Goal: Task Accomplishment & Management: Manage account settings

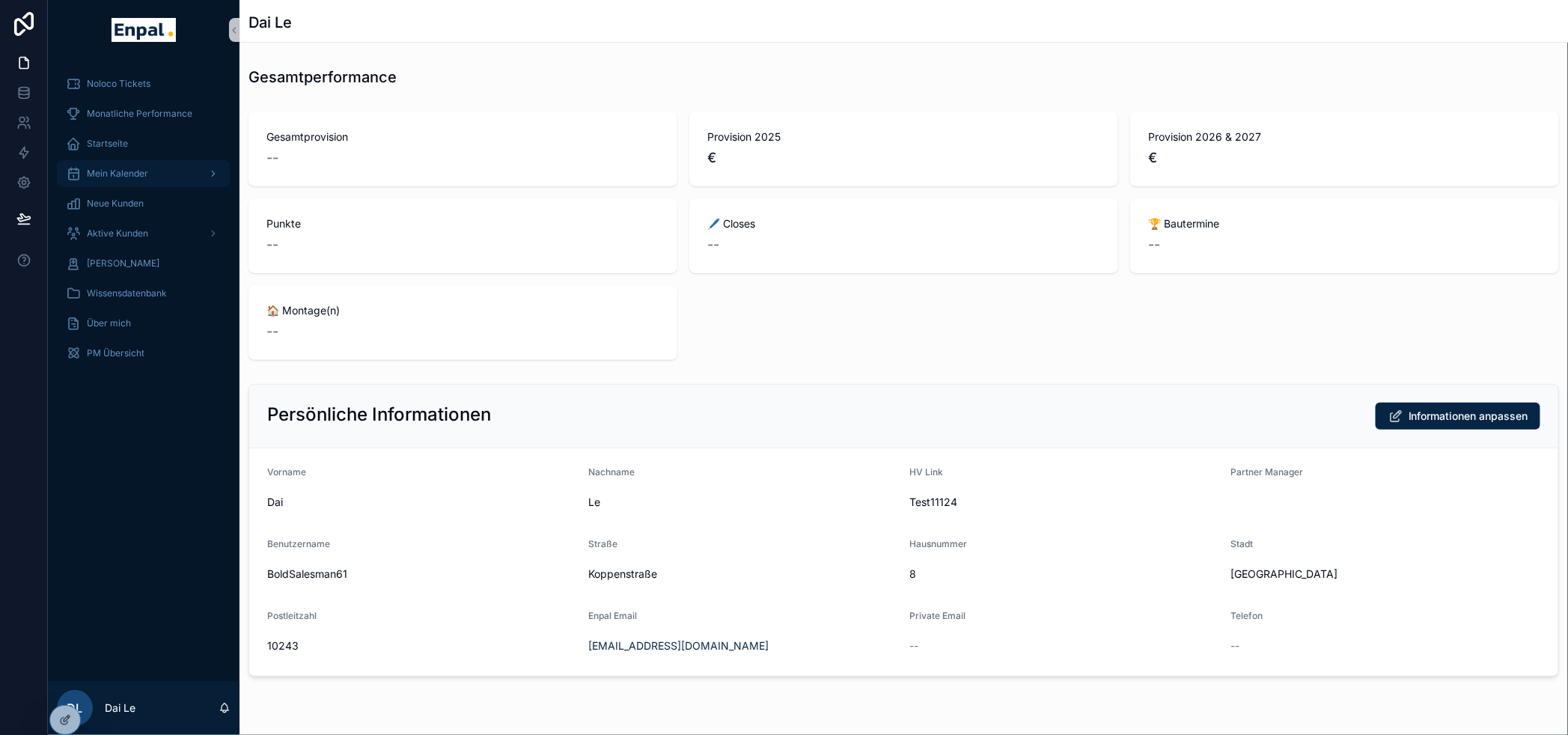
click at [147, 169] on span "Mein Kalender" at bounding box center [117, 174] width 62 height 12
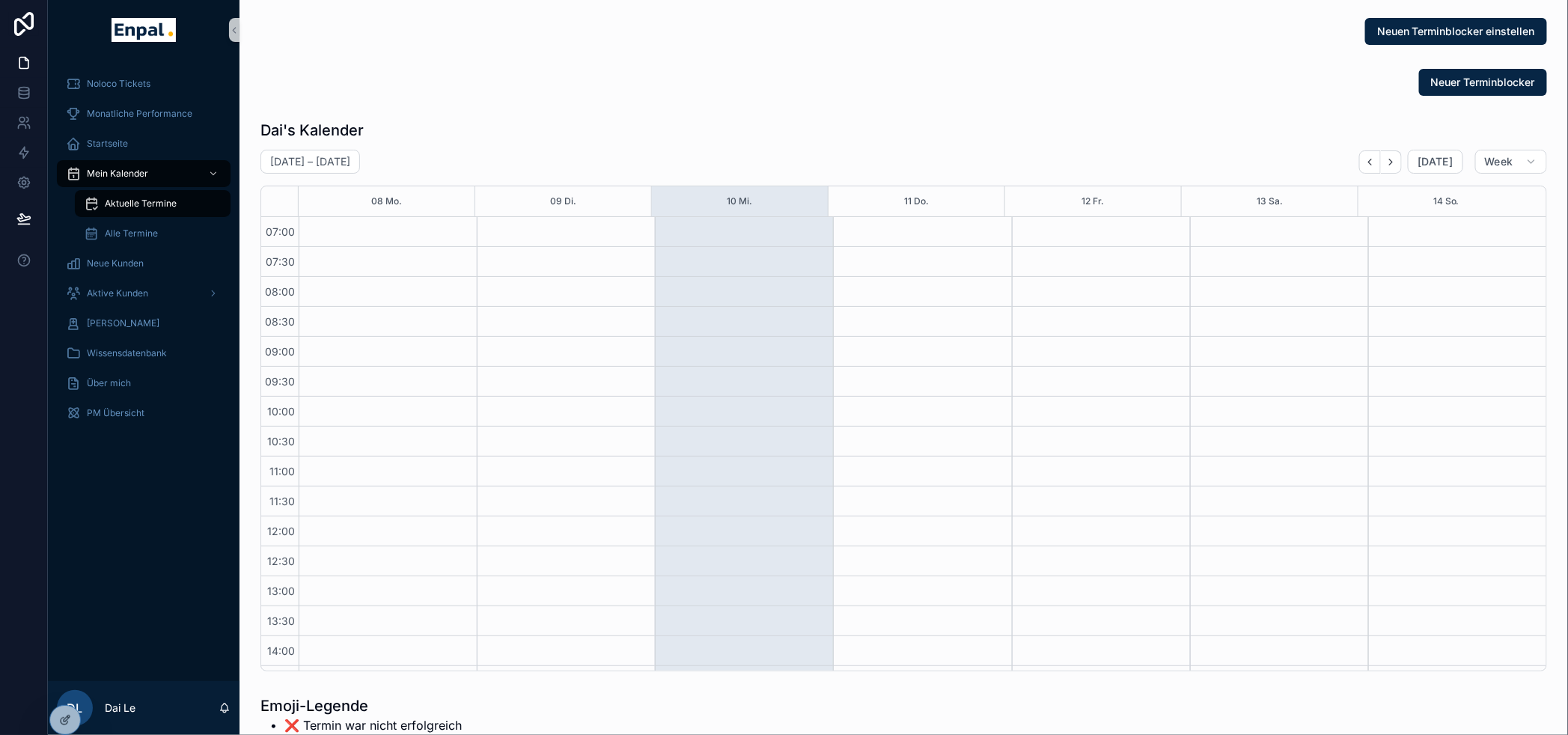
scroll to position [420, 0]
click at [63, 729] on div at bounding box center [65, 720] width 30 height 28
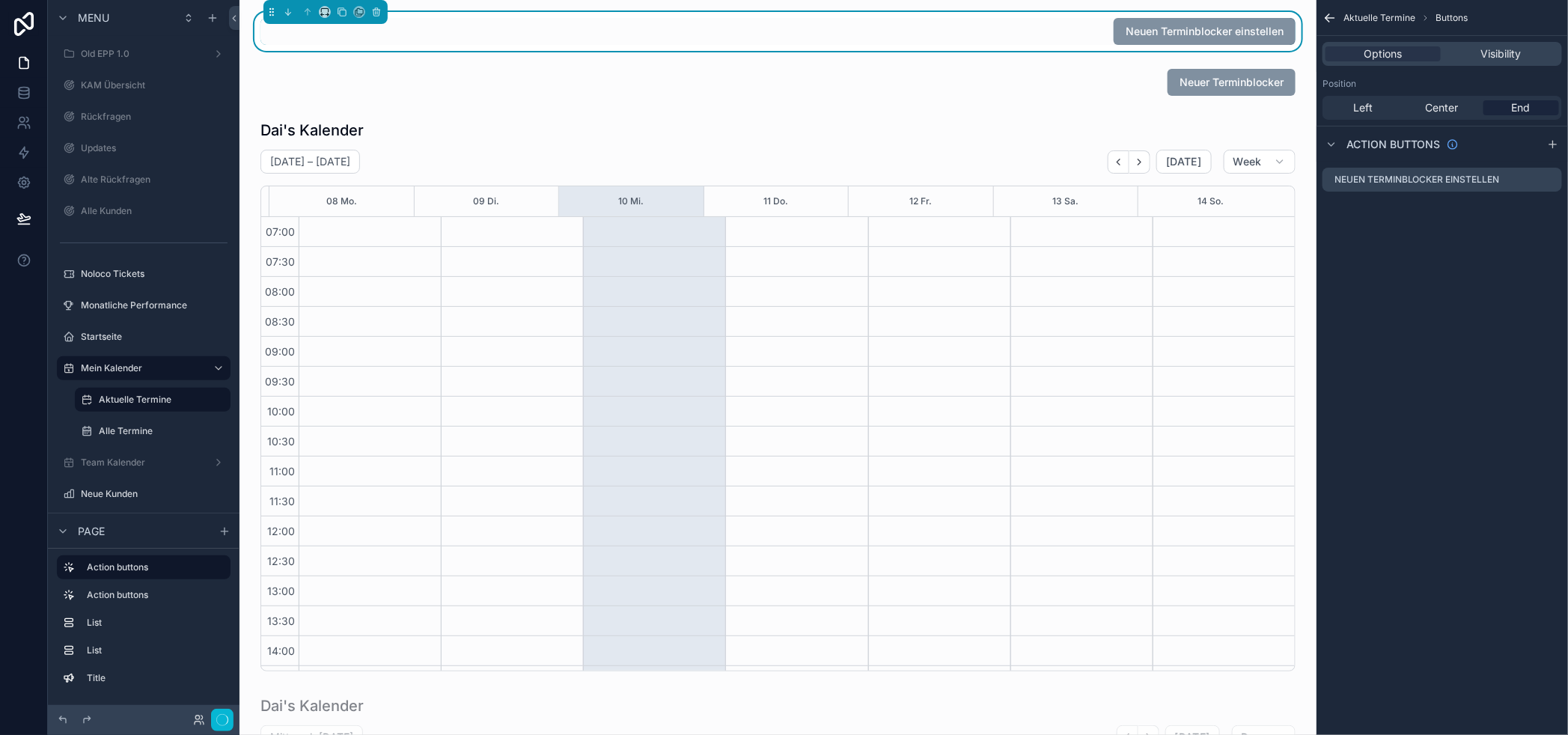
scroll to position [406, 0]
click at [1051, 82] on div "scrollable content" at bounding box center [777, 82] width 1053 height 39
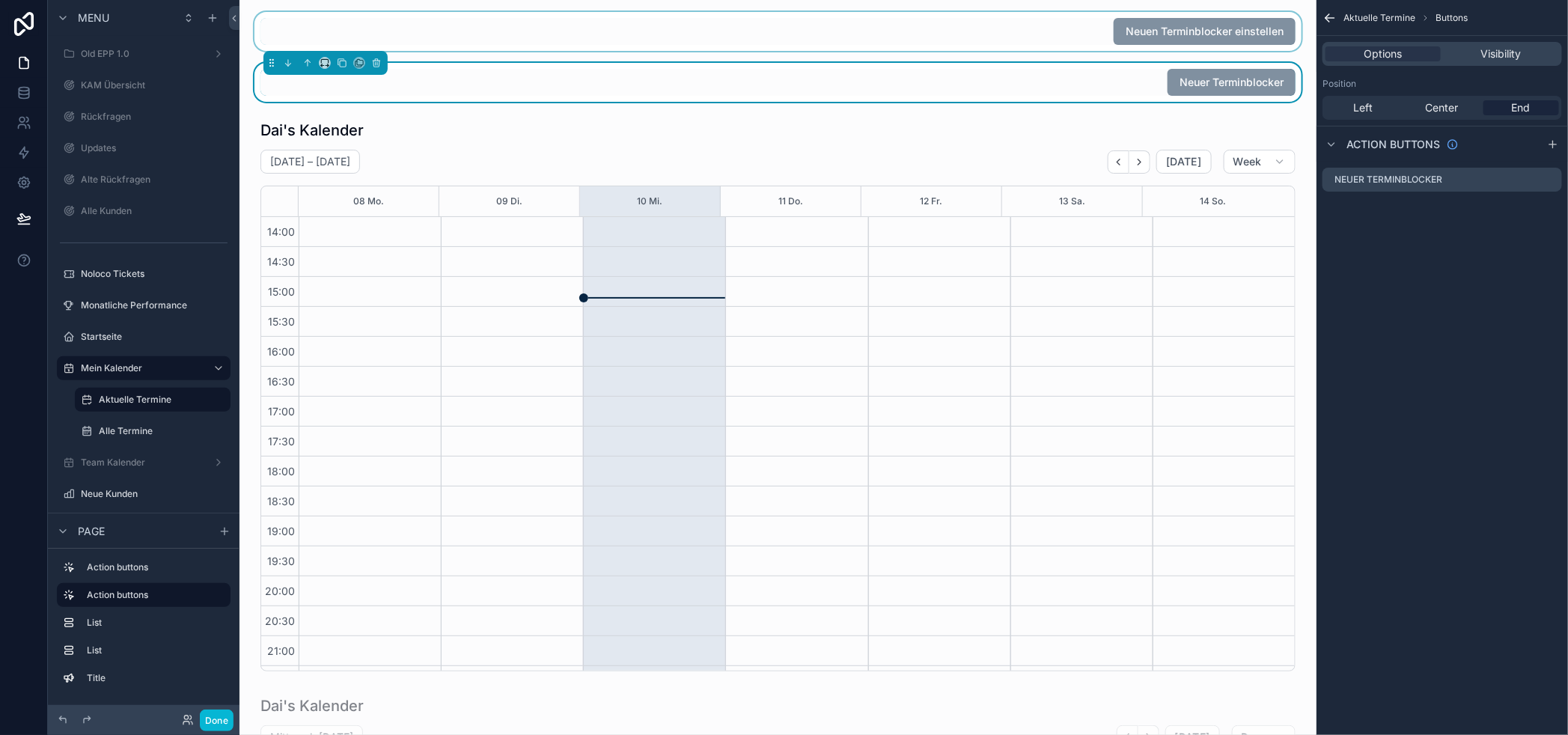
click at [1303, 46] on div "scrollable content" at bounding box center [777, 31] width 1053 height 39
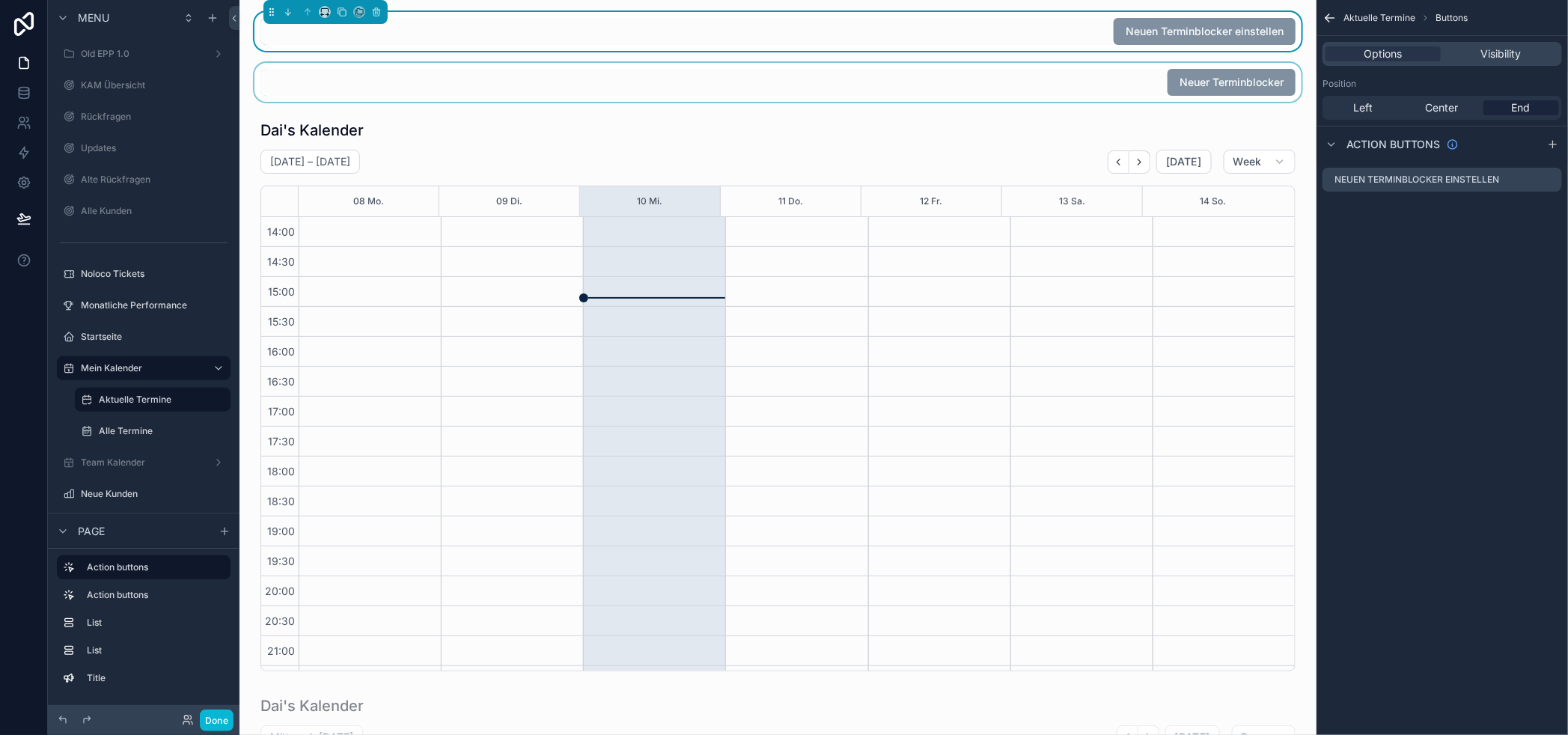
click at [1337, 17] on icon "scrollable content" at bounding box center [1330, 18] width 15 height 15
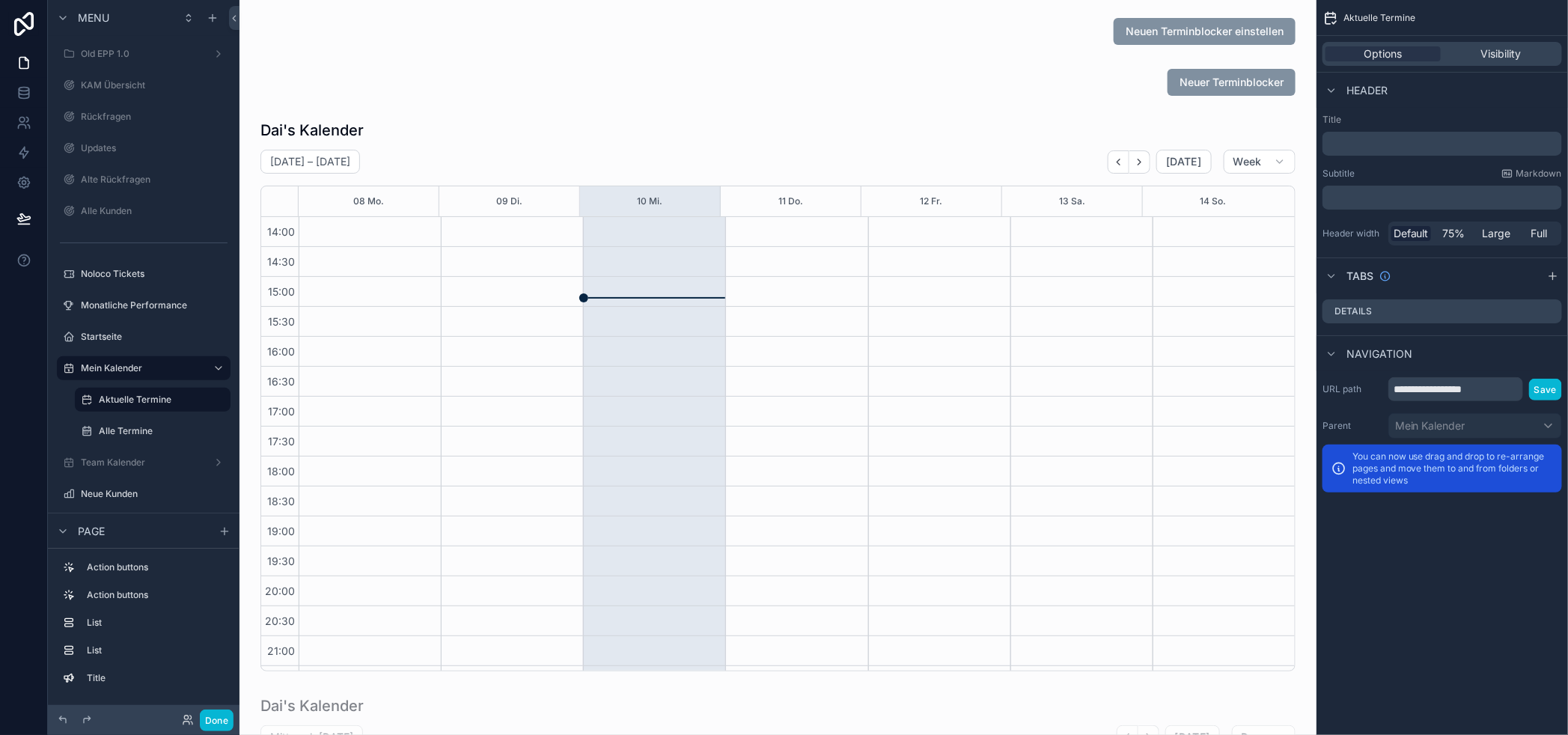
click at [1304, 118] on div "scrollable content" at bounding box center [777, 395] width 1053 height 564
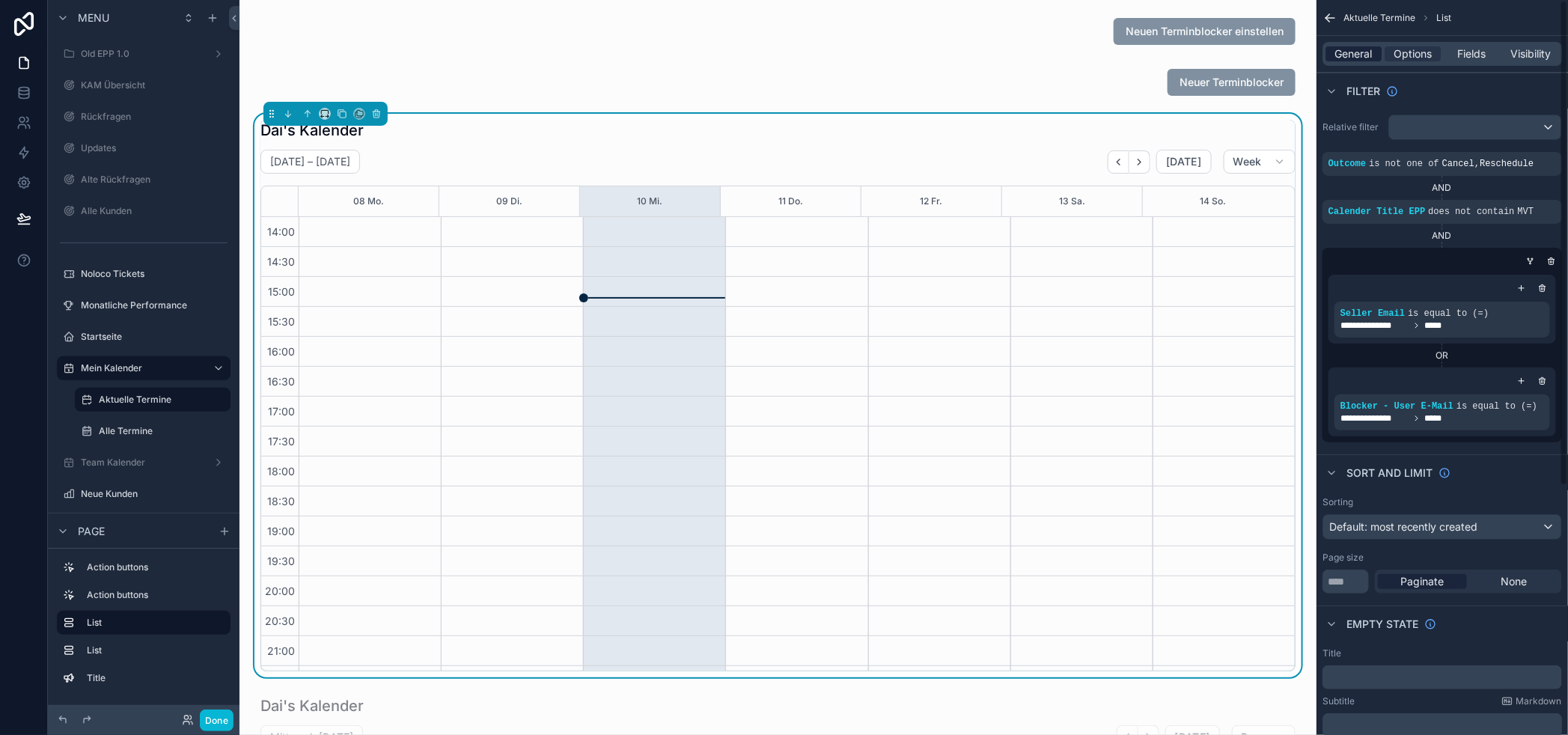
click at [1353, 53] on span "General" at bounding box center [1353, 54] width 37 height 15
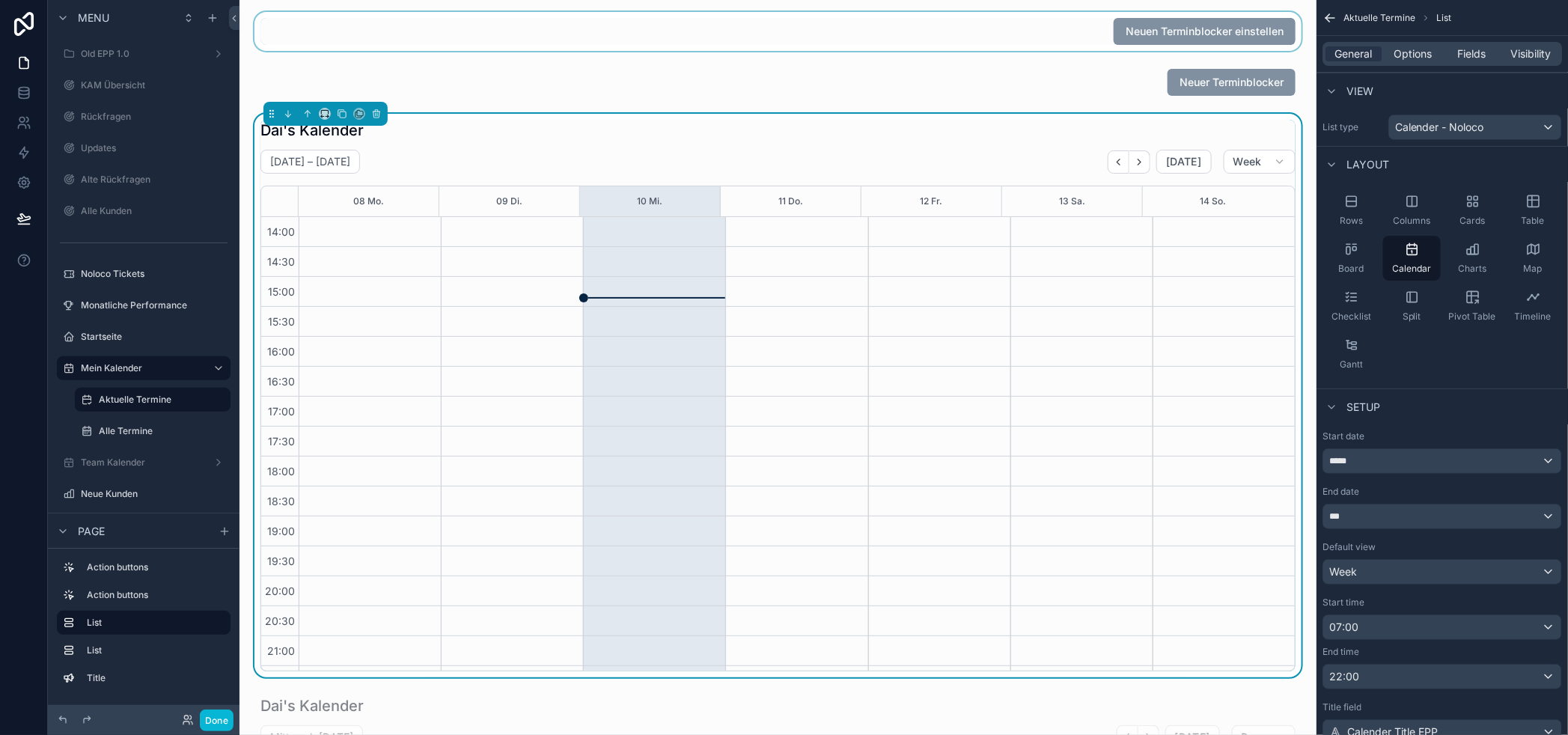
click at [1009, 30] on div "scrollable content" at bounding box center [777, 31] width 1053 height 39
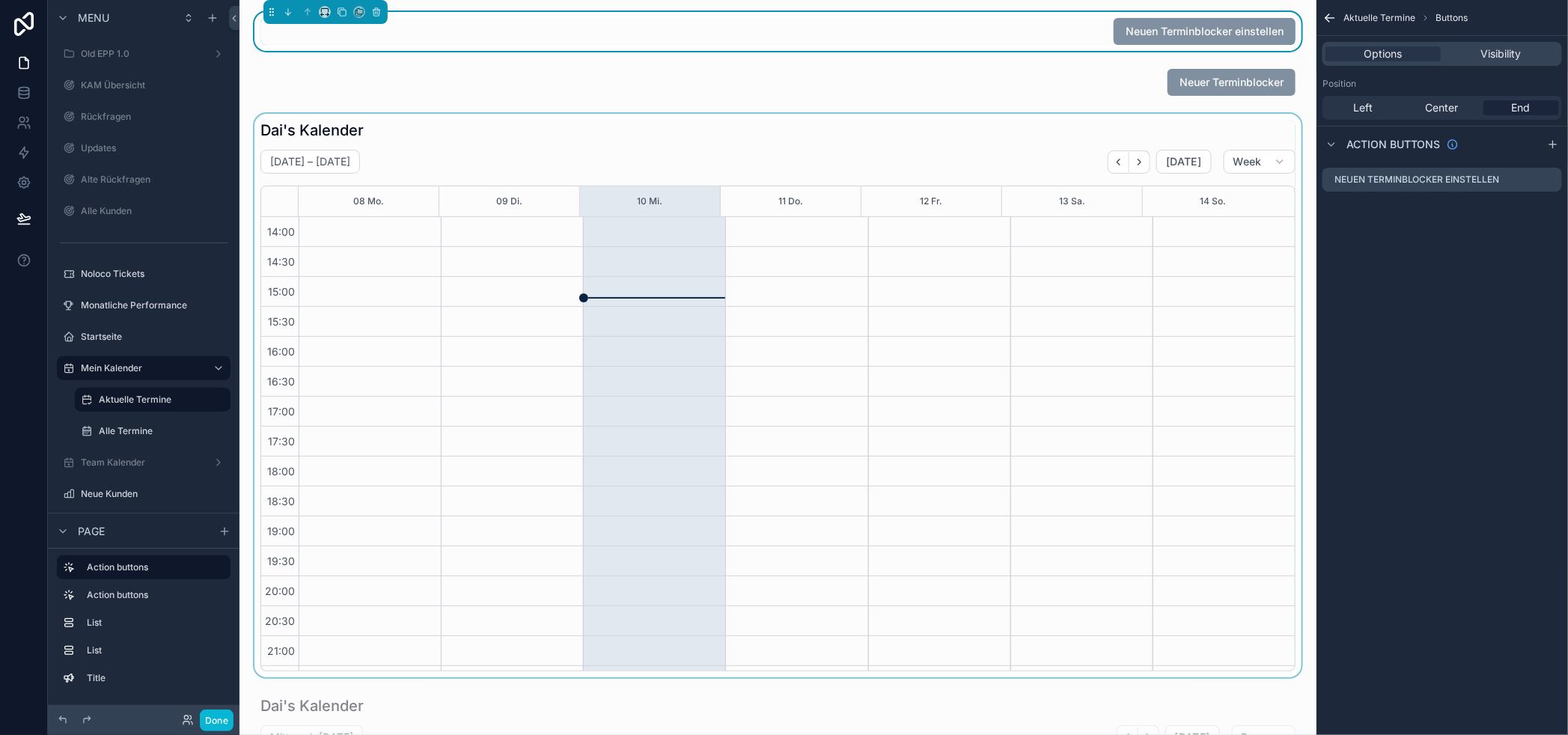
click at [1297, 161] on div "scrollable content" at bounding box center [777, 395] width 1053 height 564
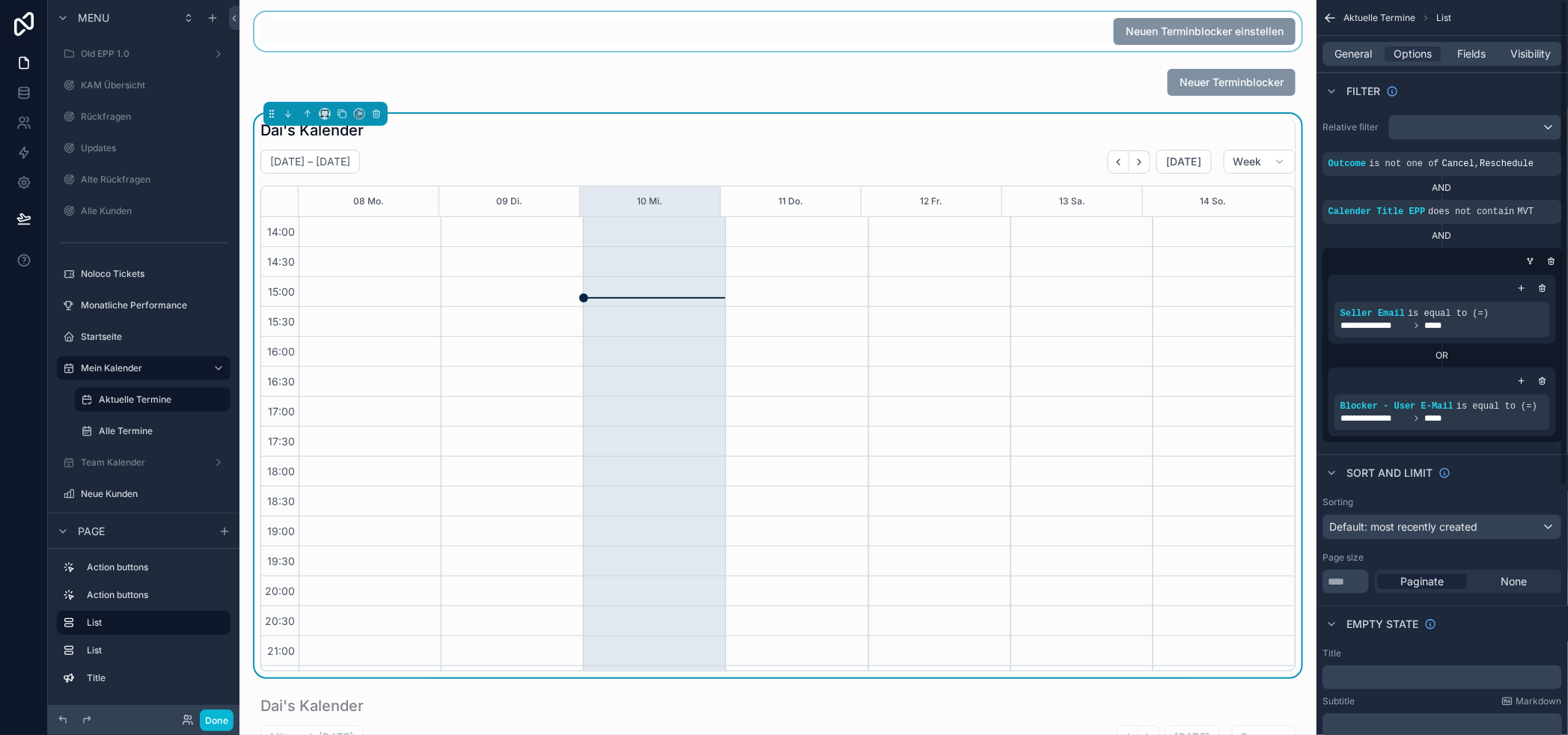
click at [1370, 65] on div "General Options Fields Visibility" at bounding box center [1442, 53] width 240 height 24
click at [1368, 58] on span "General" at bounding box center [1353, 54] width 37 height 15
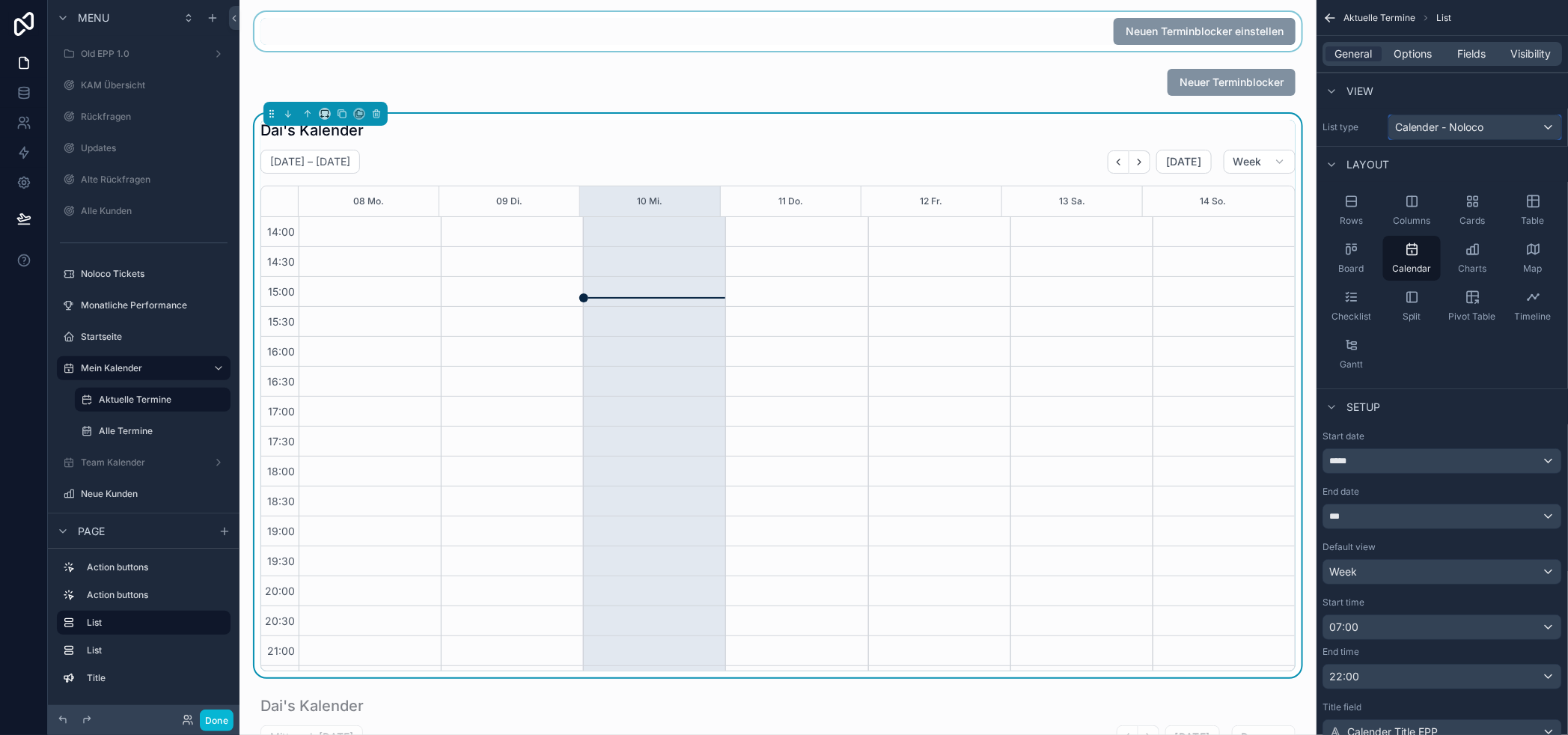
click at [1457, 126] on span "Calender - Noloco" at bounding box center [1439, 127] width 89 height 15
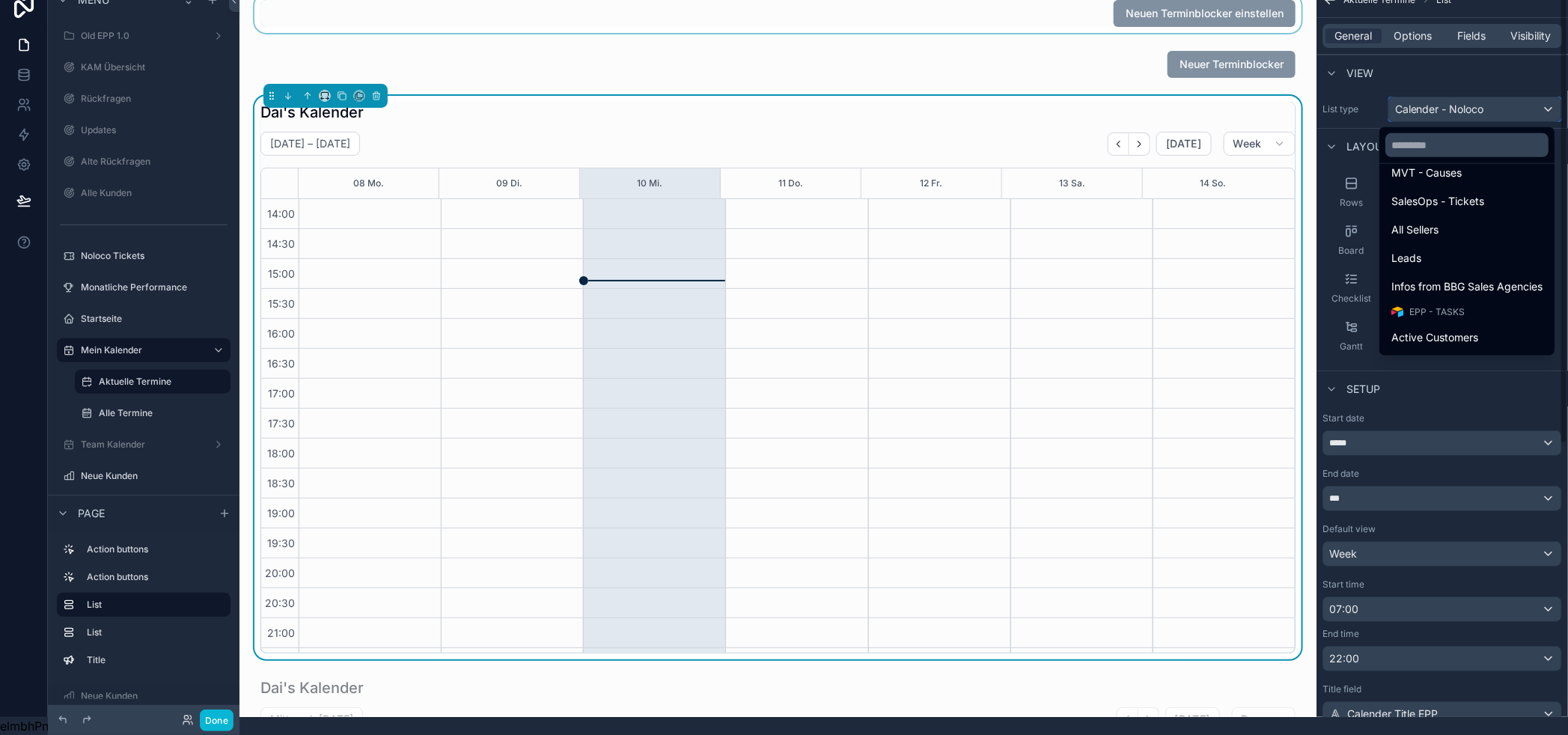
scroll to position [333, 0]
click at [1420, 15] on div "scrollable content" at bounding box center [784, 367] width 1568 height 735
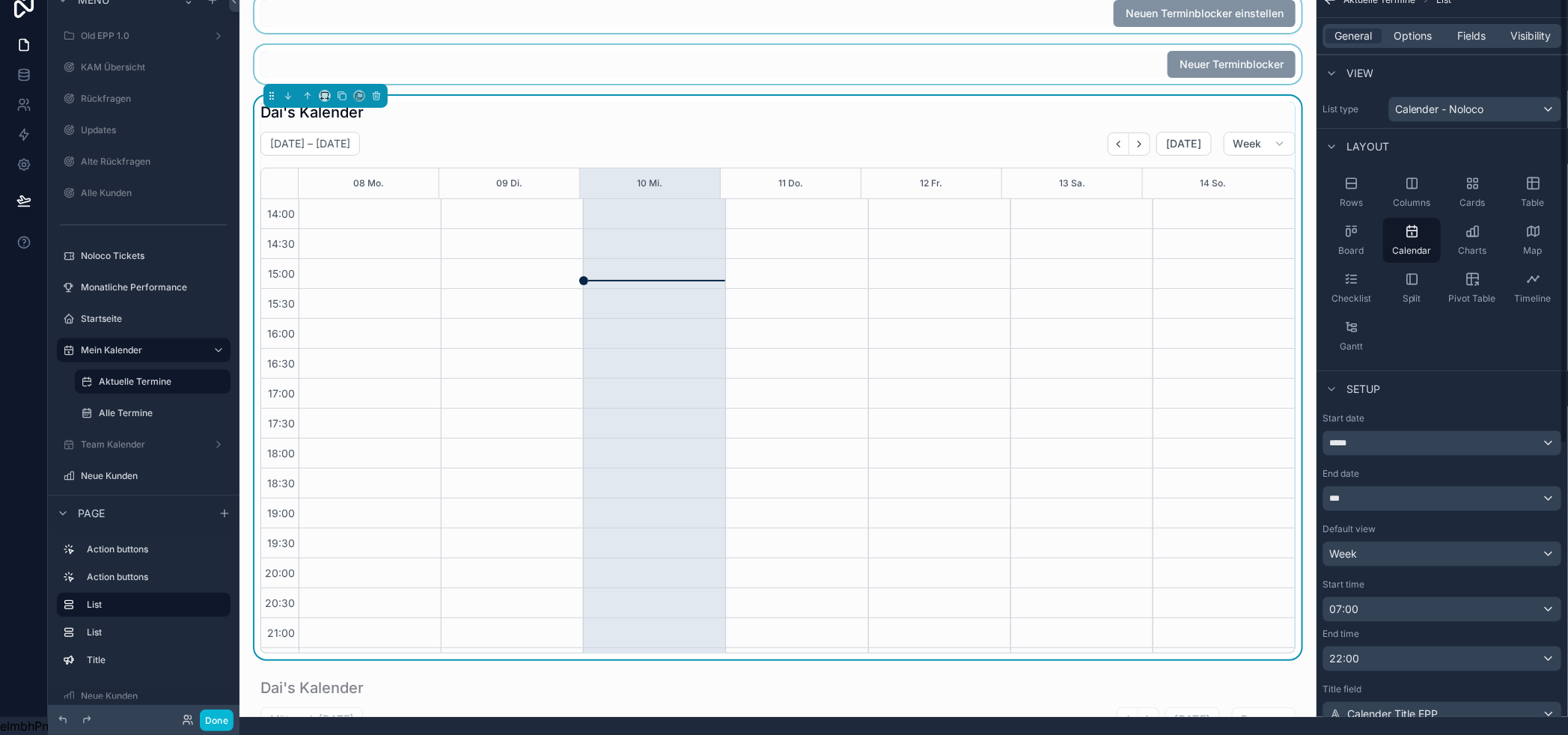
click at [1050, 45] on div "scrollable content" at bounding box center [777, 64] width 1053 height 39
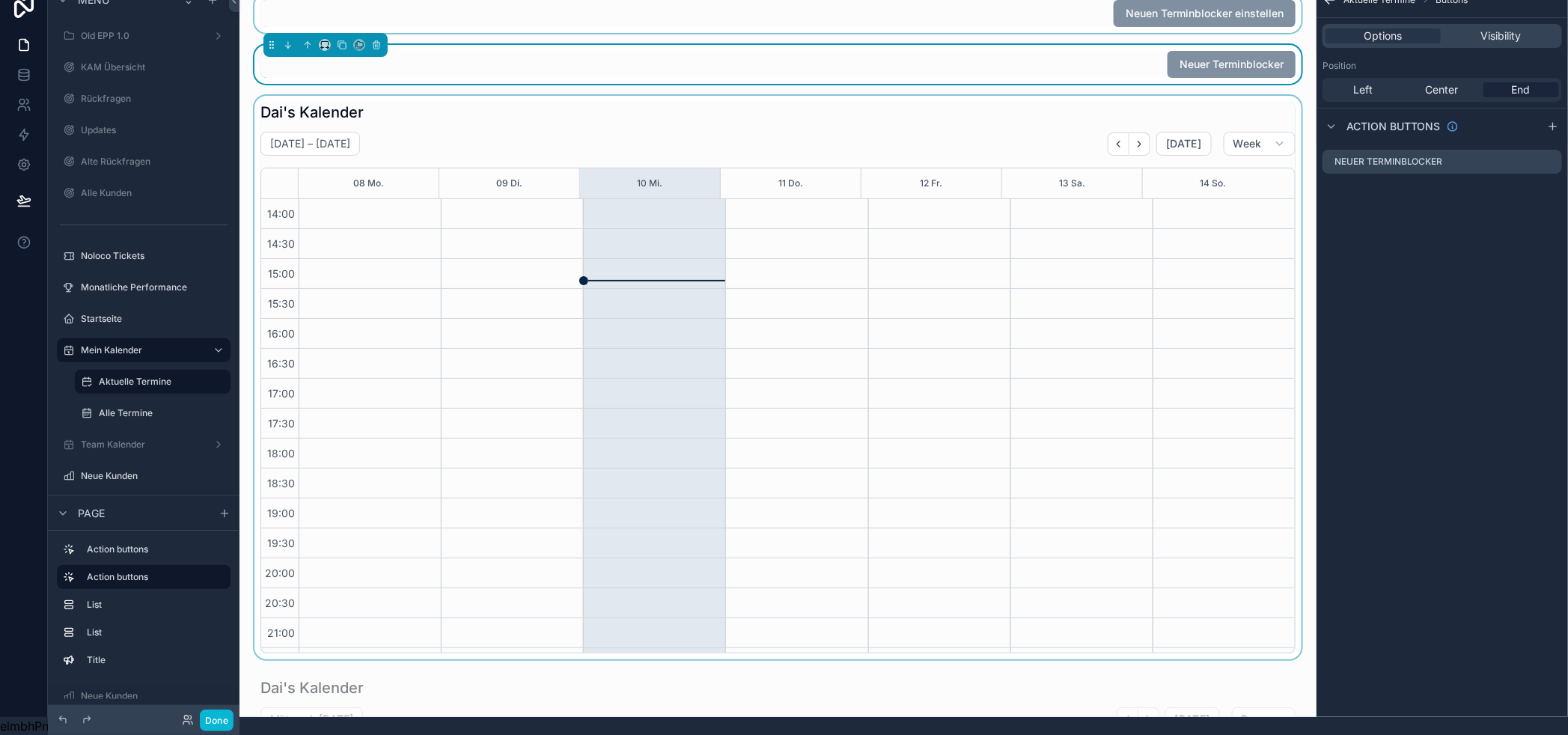
click at [1055, 16] on div "scrollable content" at bounding box center [777, 13] width 1053 height 39
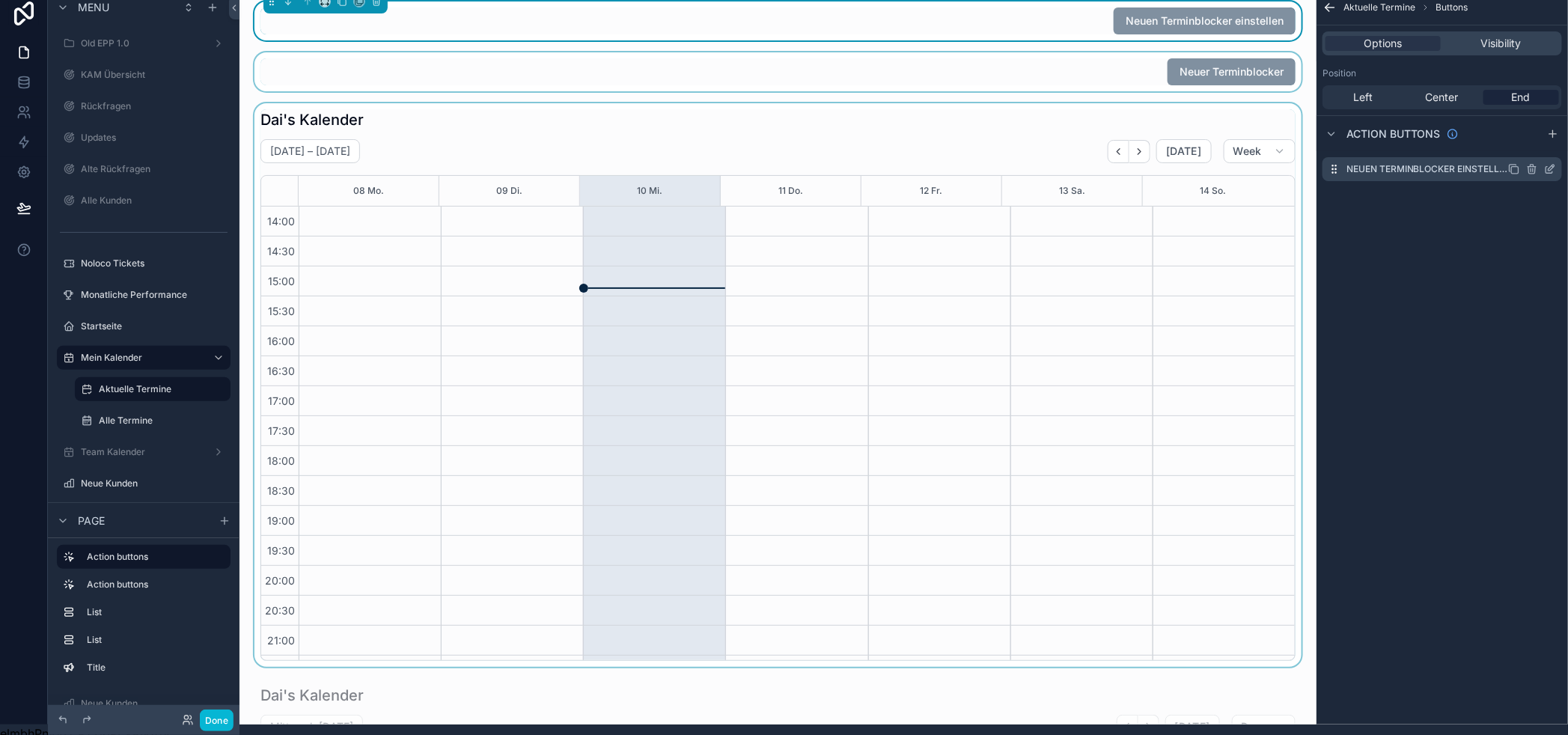
scroll to position [0, 0]
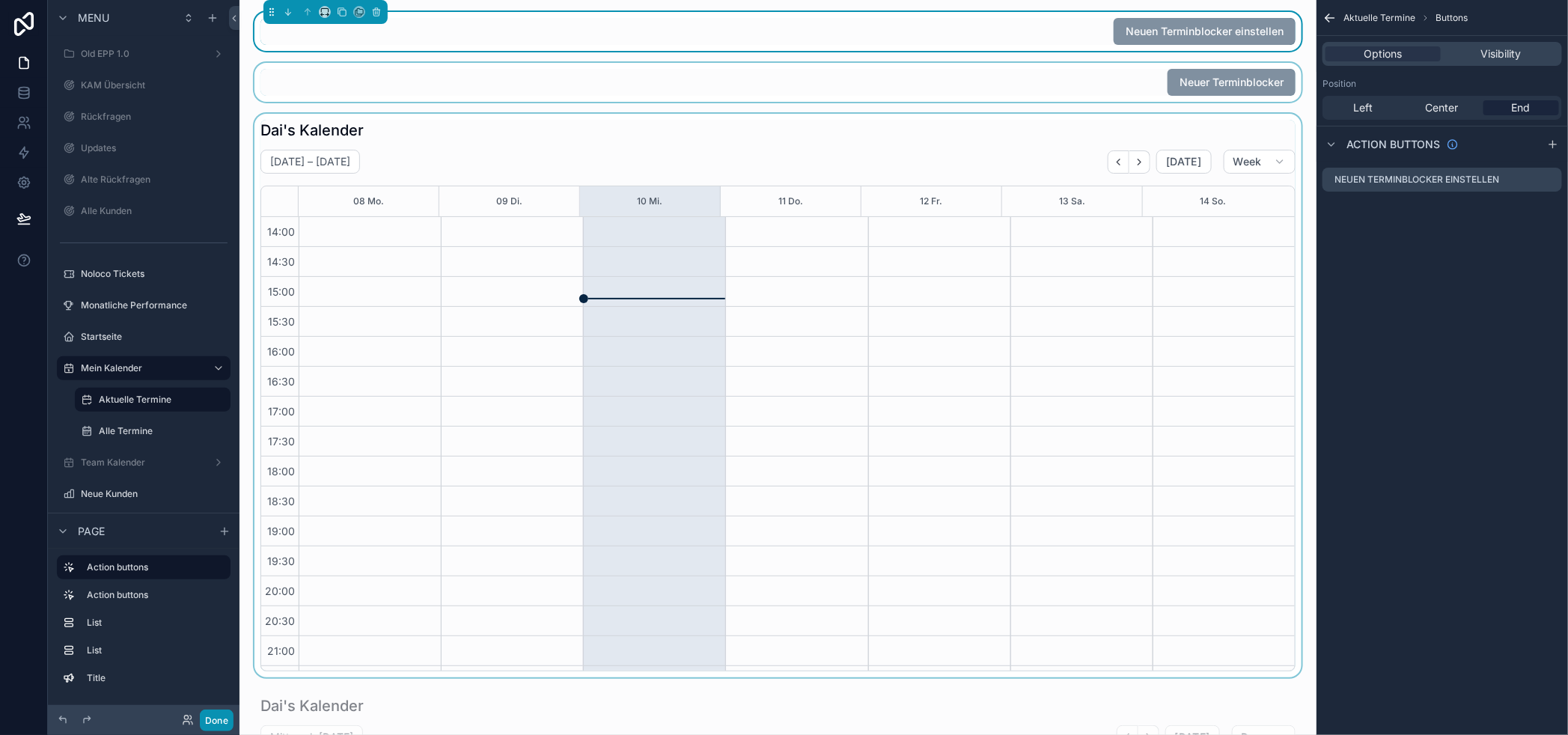
click at [231, 725] on button "Done" at bounding box center [217, 721] width 33 height 22
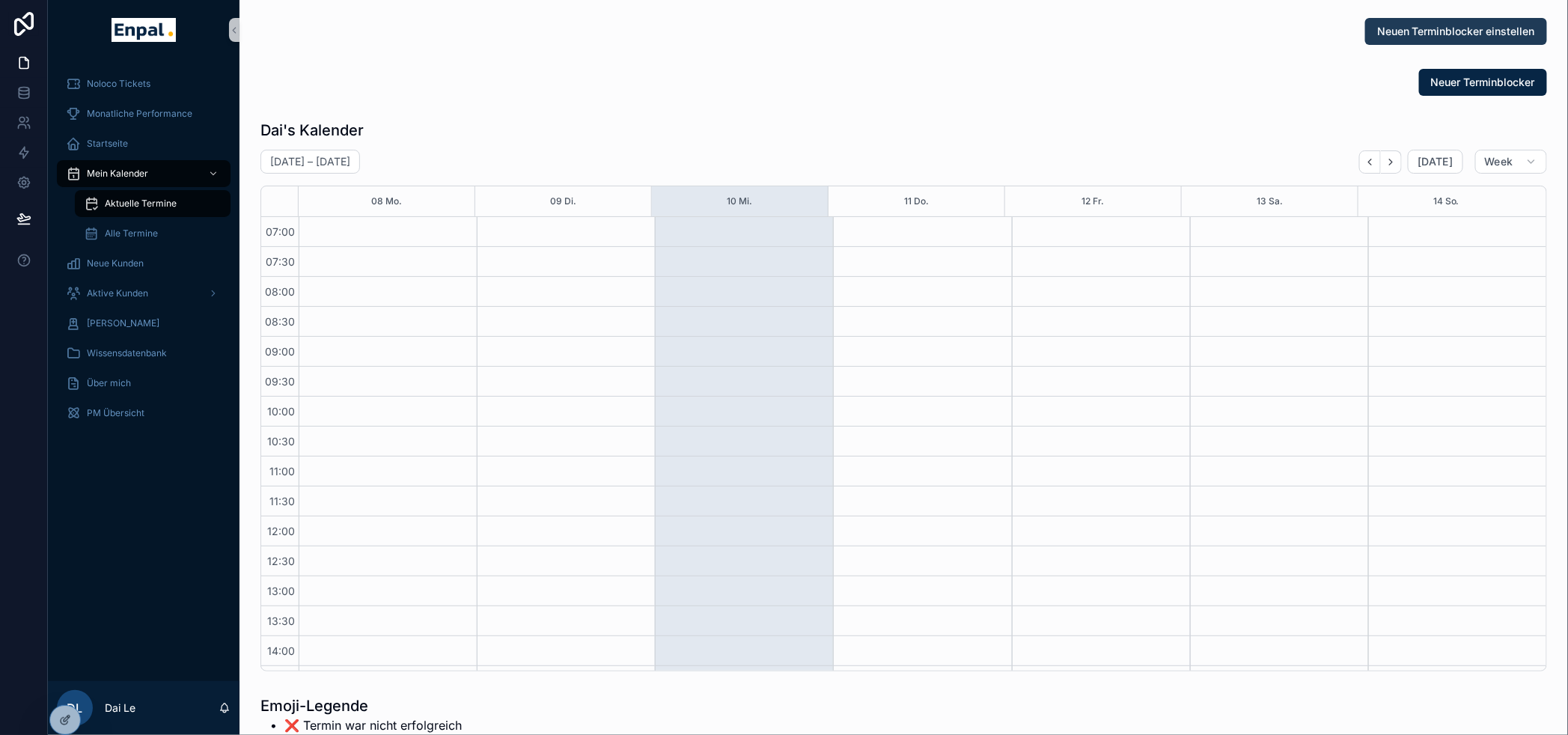
click at [1395, 34] on span "Neuen Terminblocker einstellen" at bounding box center [1455, 31] width 158 height 15
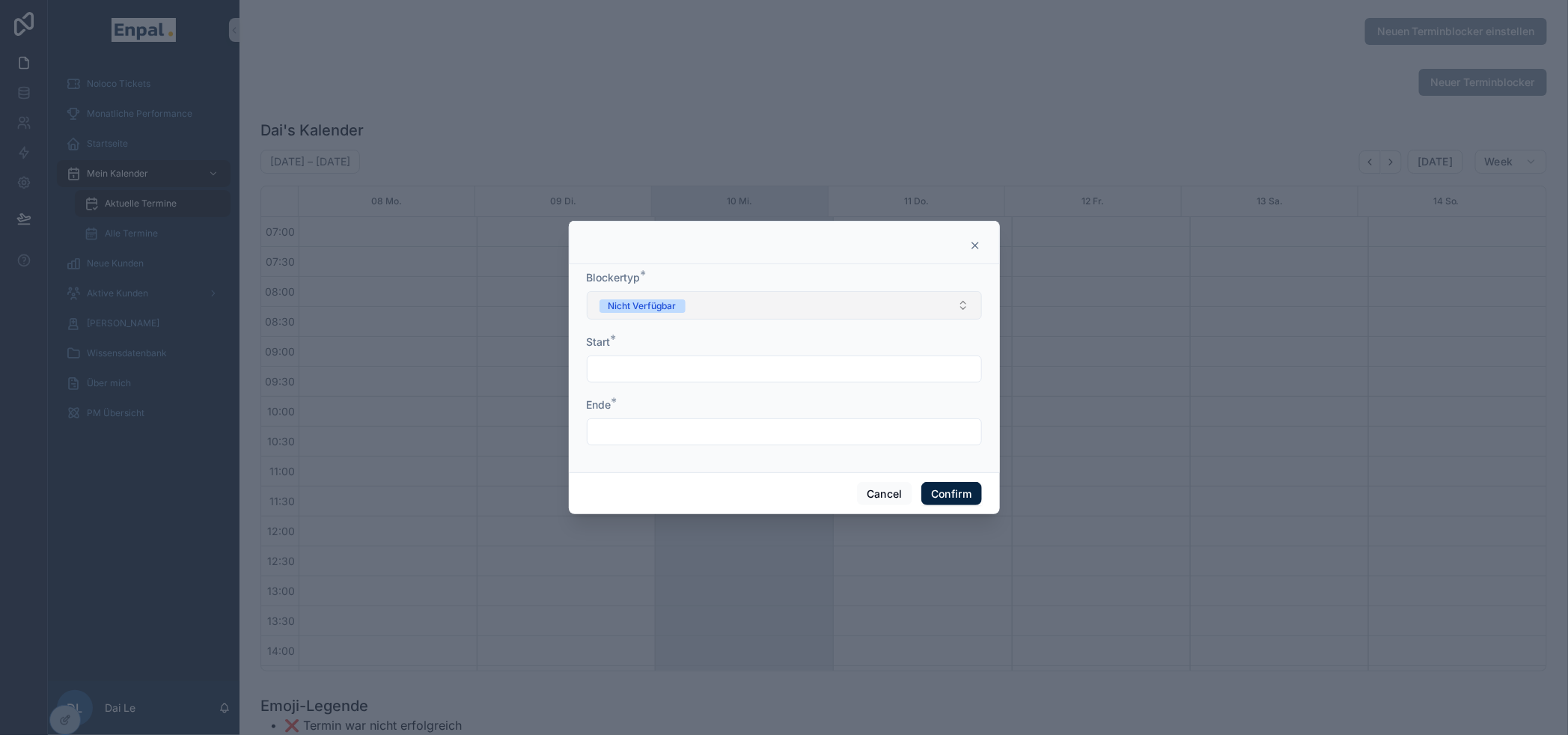
click at [876, 301] on button "Nicht Verfügbar" at bounding box center [784, 305] width 395 height 28
click at [852, 371] on input "text" at bounding box center [784, 369] width 394 height 21
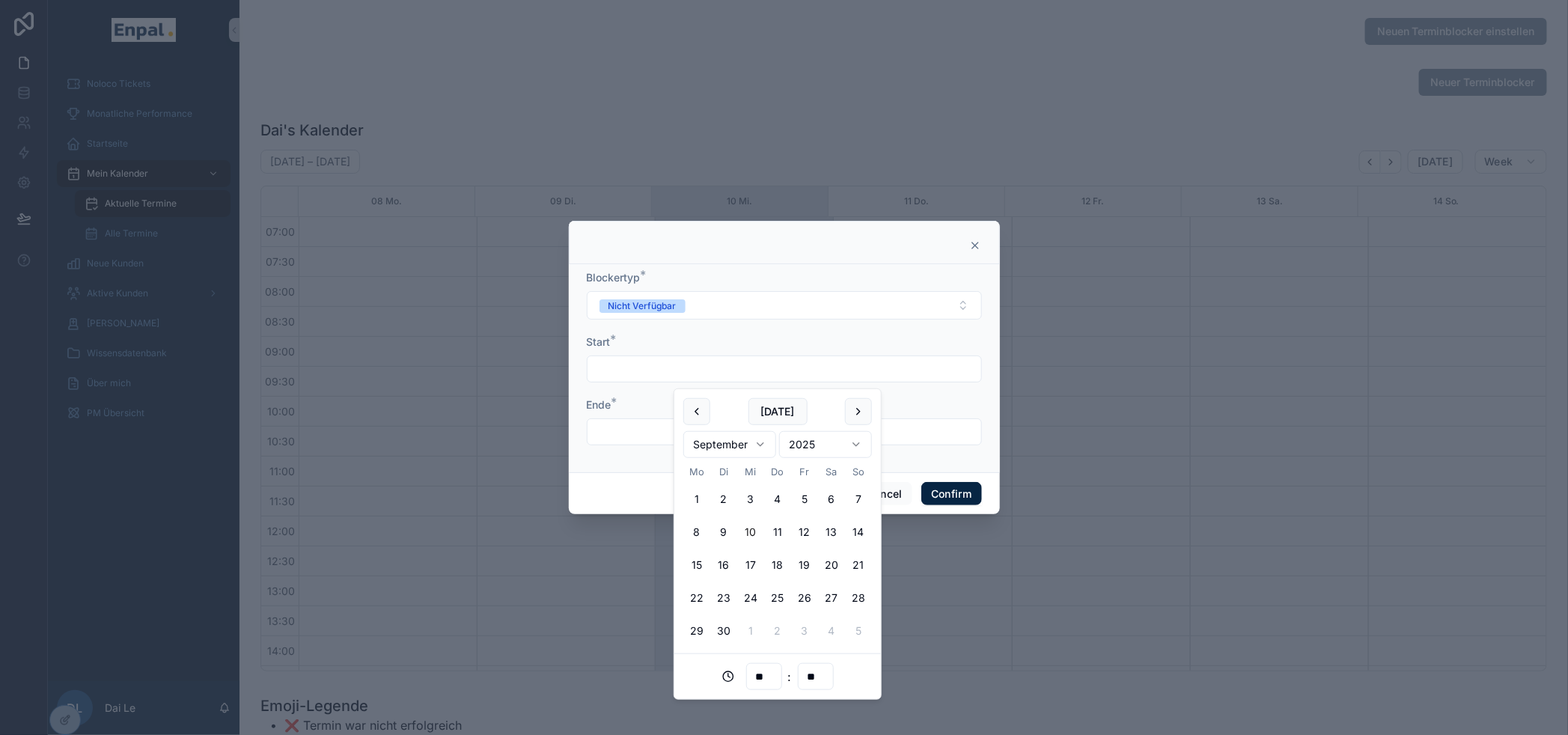
click at [852, 371] on input "text" at bounding box center [784, 369] width 394 height 21
click at [594, 427] on div at bounding box center [784, 432] width 395 height 27
click at [624, 427] on input "text" at bounding box center [784, 433] width 394 height 21
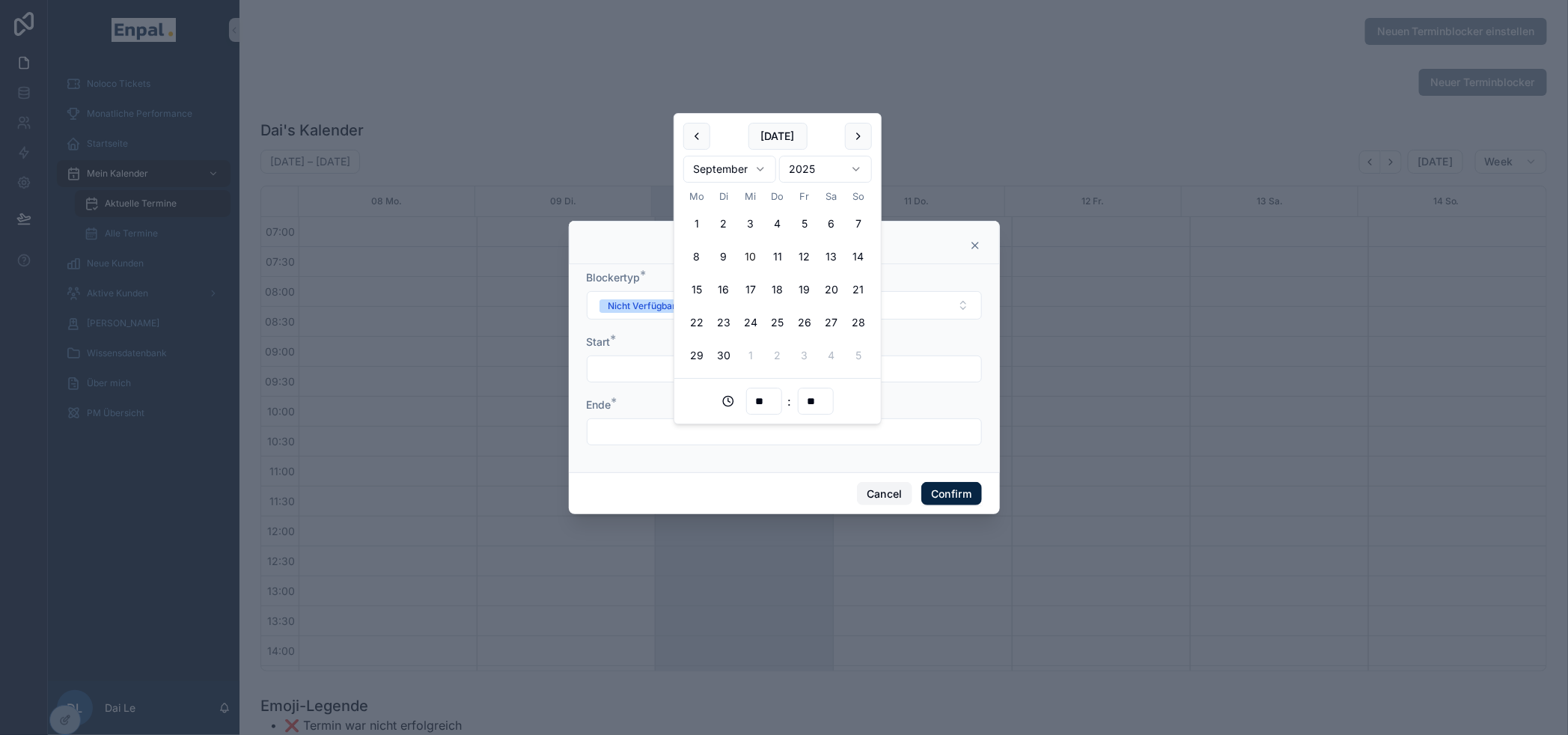
click at [866, 500] on button "Cancel" at bounding box center [884, 494] width 56 height 24
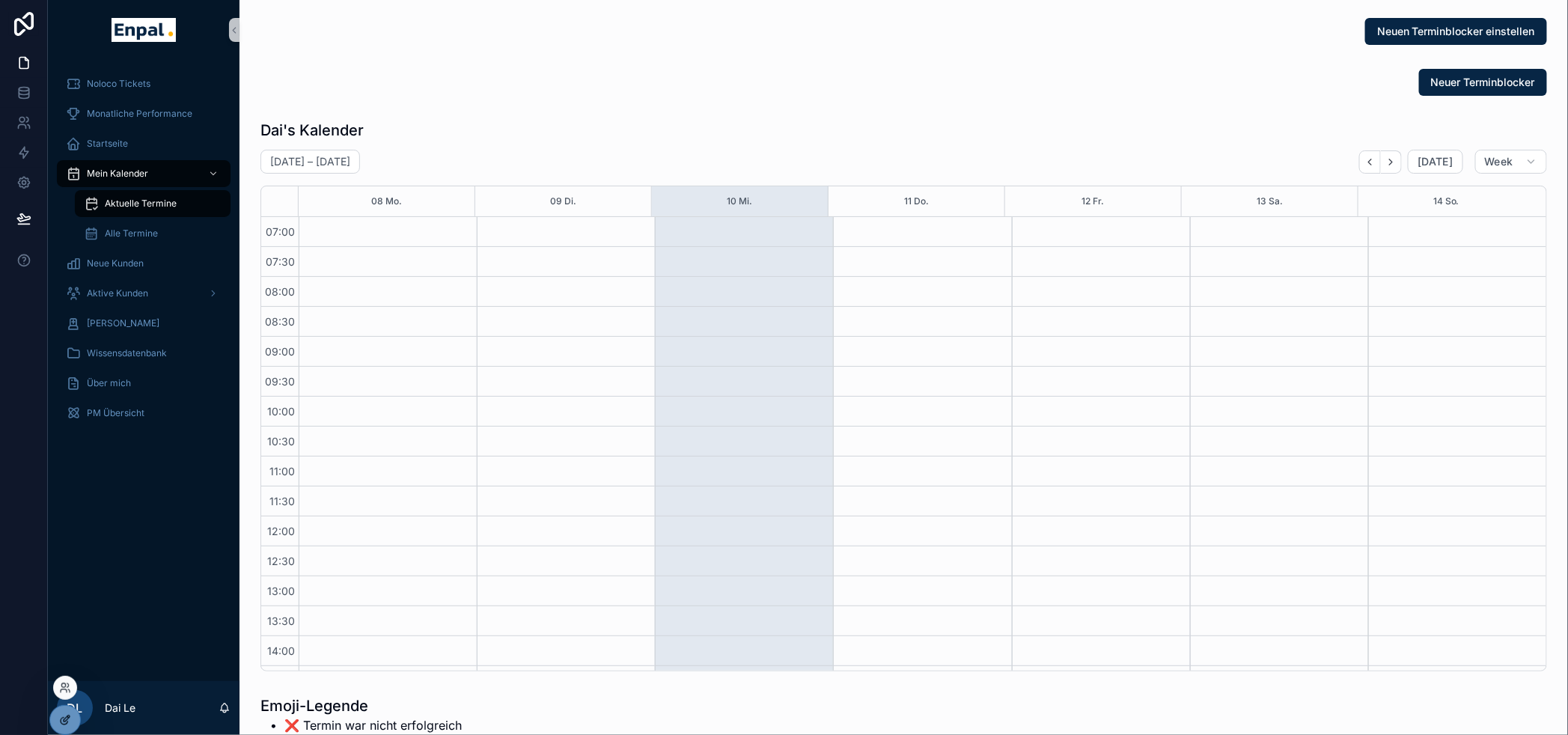
click at [67, 723] on icon at bounding box center [64, 721] width 7 height 7
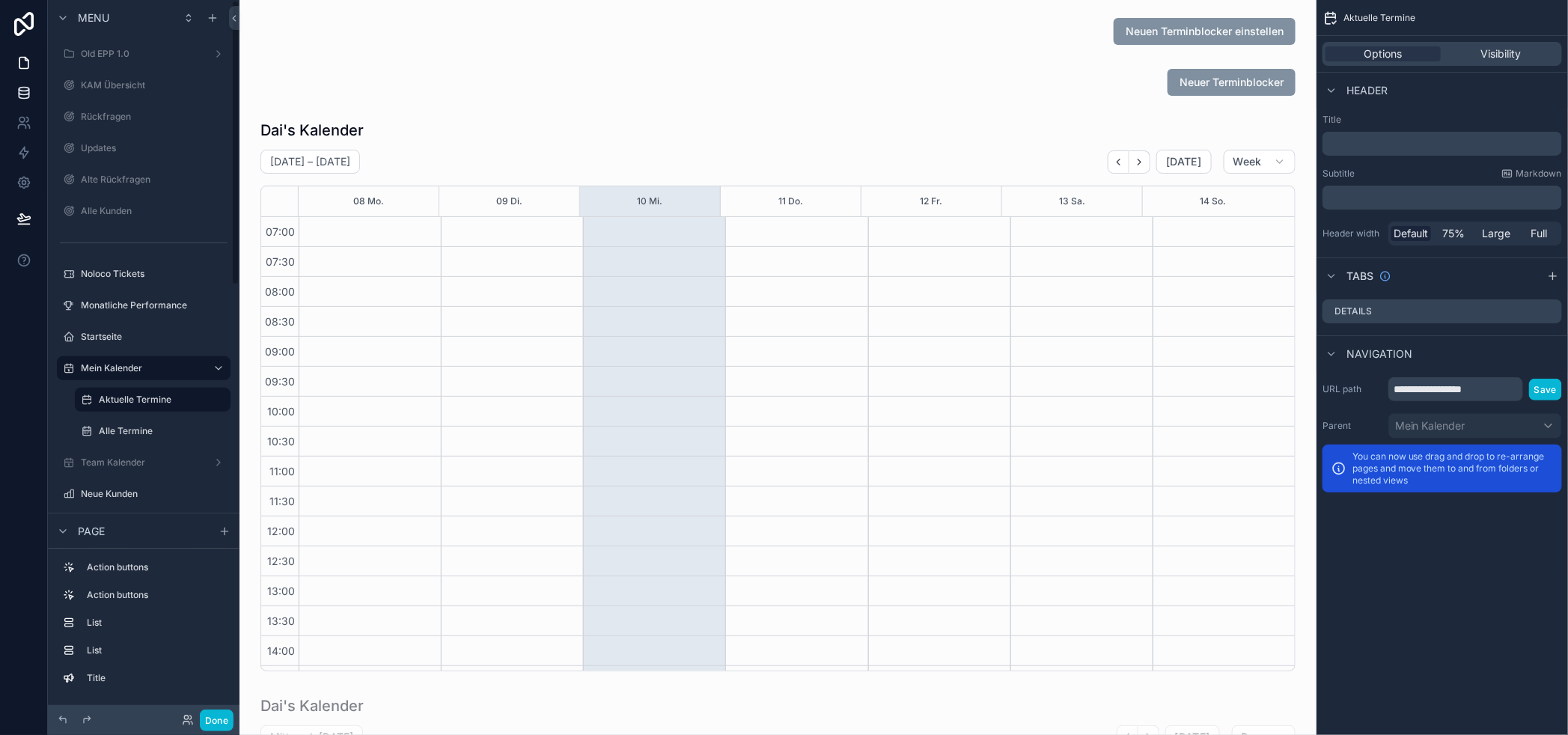
scroll to position [406, 0]
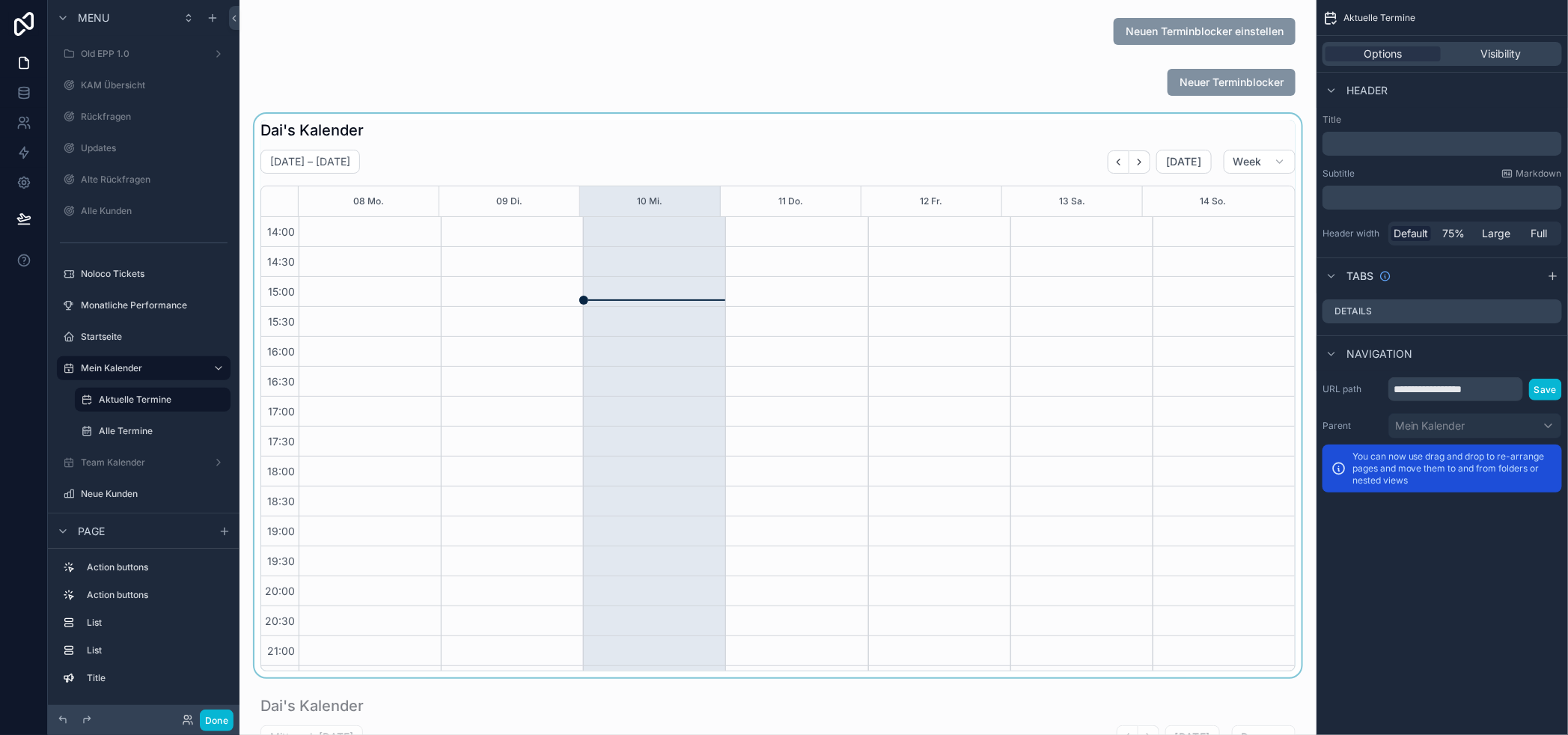
click at [1269, 133] on div "scrollable content" at bounding box center [777, 395] width 1053 height 564
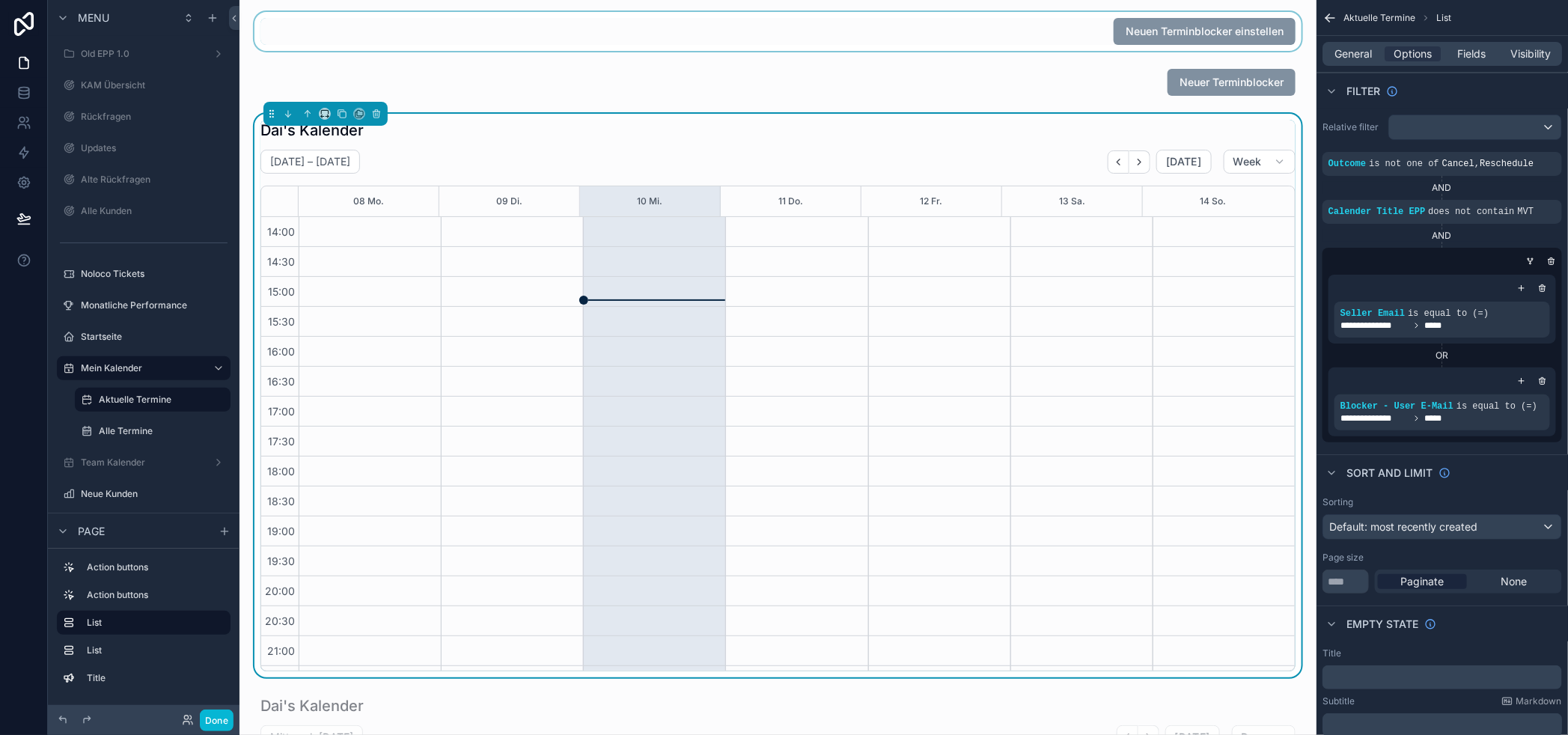
click at [1004, 30] on div "scrollable content" at bounding box center [777, 31] width 1053 height 39
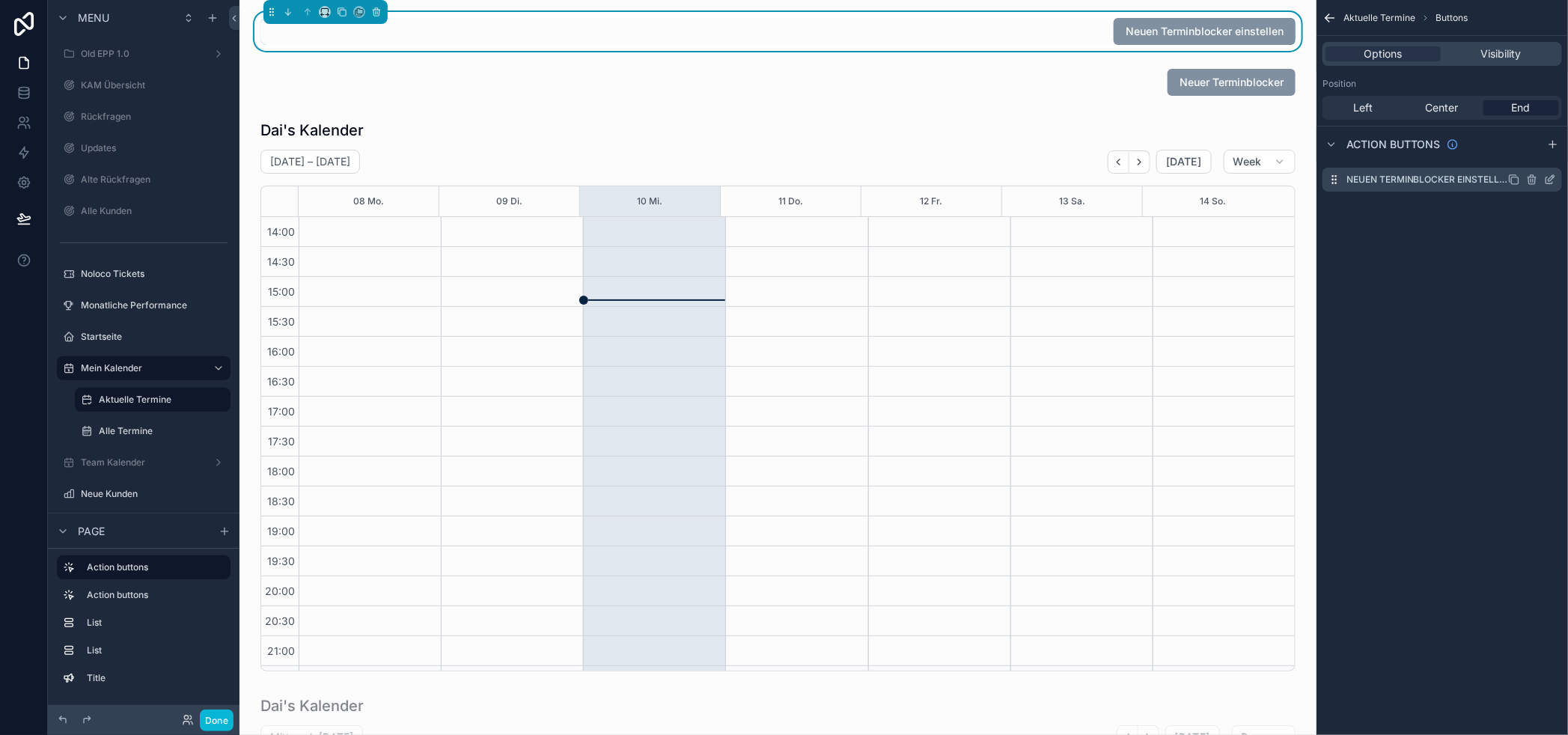
click at [1554, 177] on icon "scrollable content" at bounding box center [1551, 178] width 6 height 6
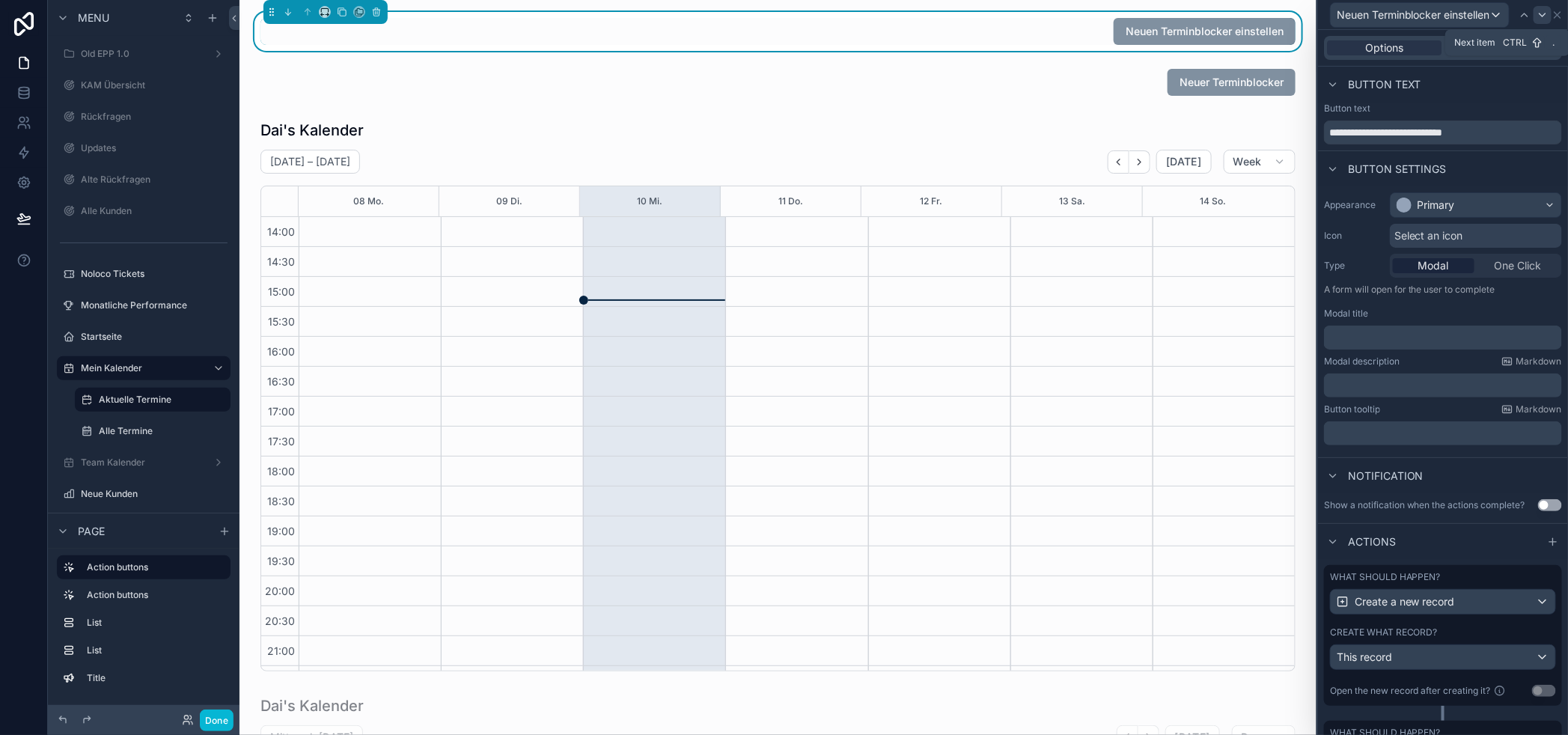
click at [1548, 18] on icon at bounding box center [1542, 15] width 12 height 12
click at [1548, 11] on icon at bounding box center [1542, 15] width 12 height 12
click at [1563, 15] on icon at bounding box center [1557, 15] width 12 height 12
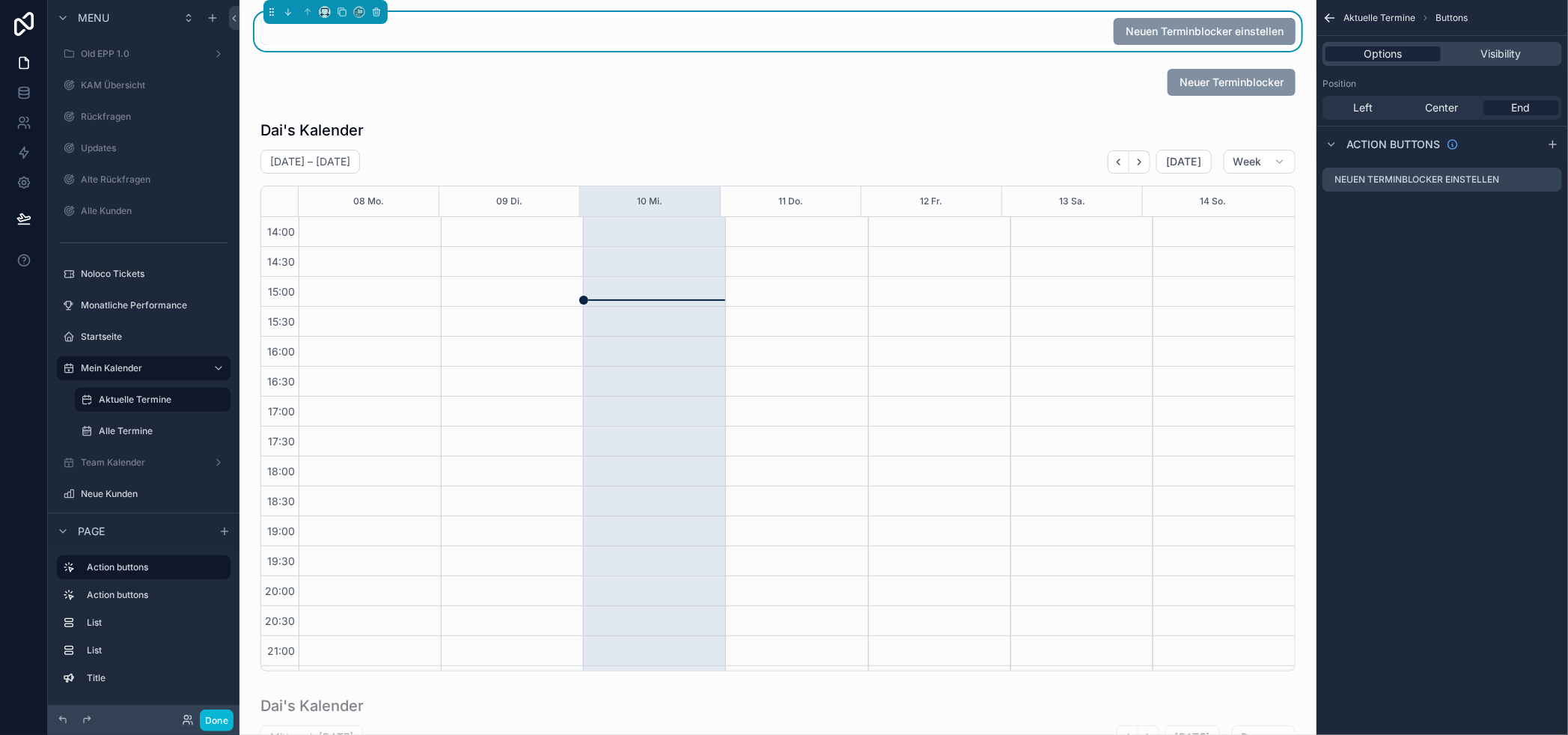
click at [1415, 53] on div "Options" at bounding box center [1382, 54] width 115 height 15
click at [1556, 180] on icon "scrollable content" at bounding box center [1550, 180] width 12 height 12
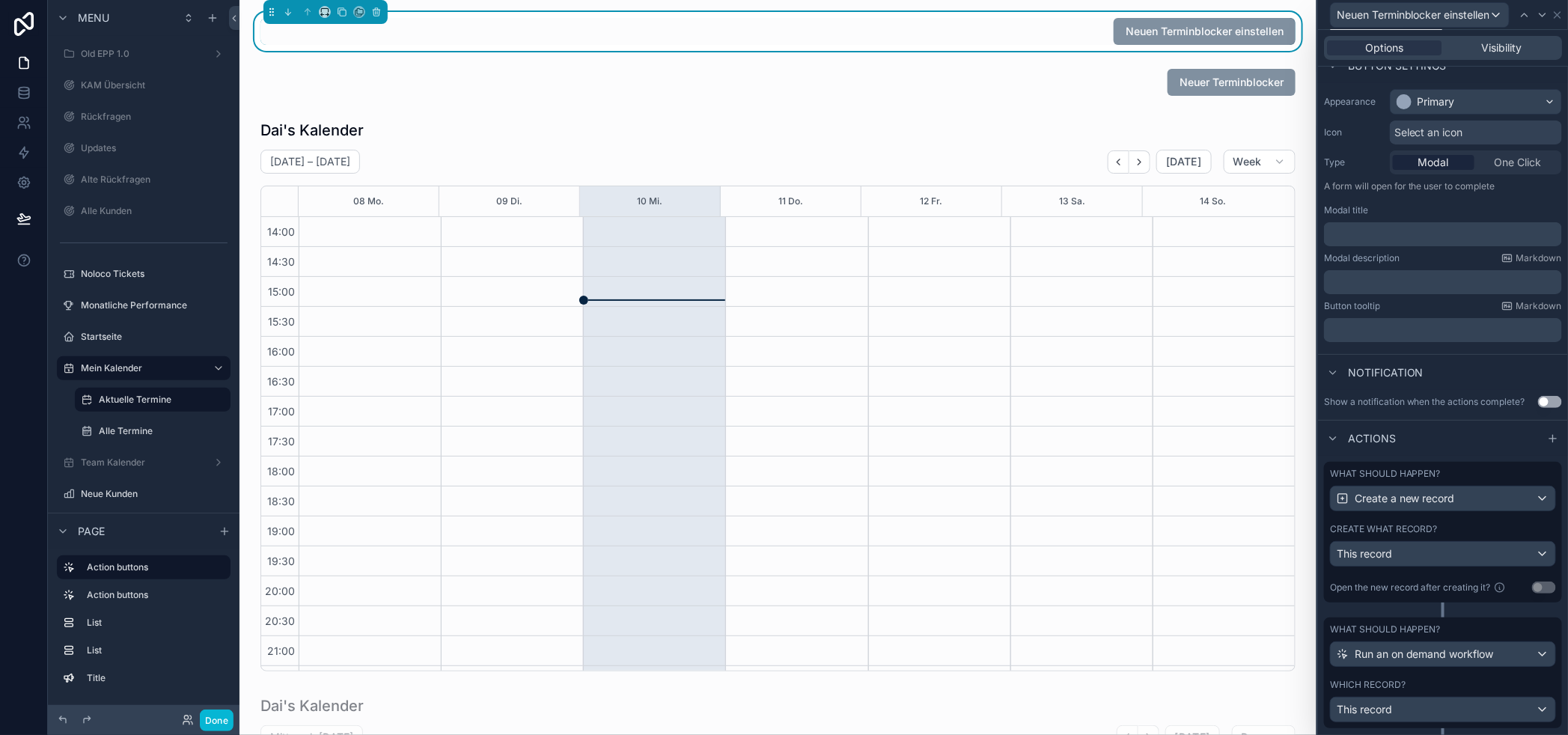
scroll to position [141, 0]
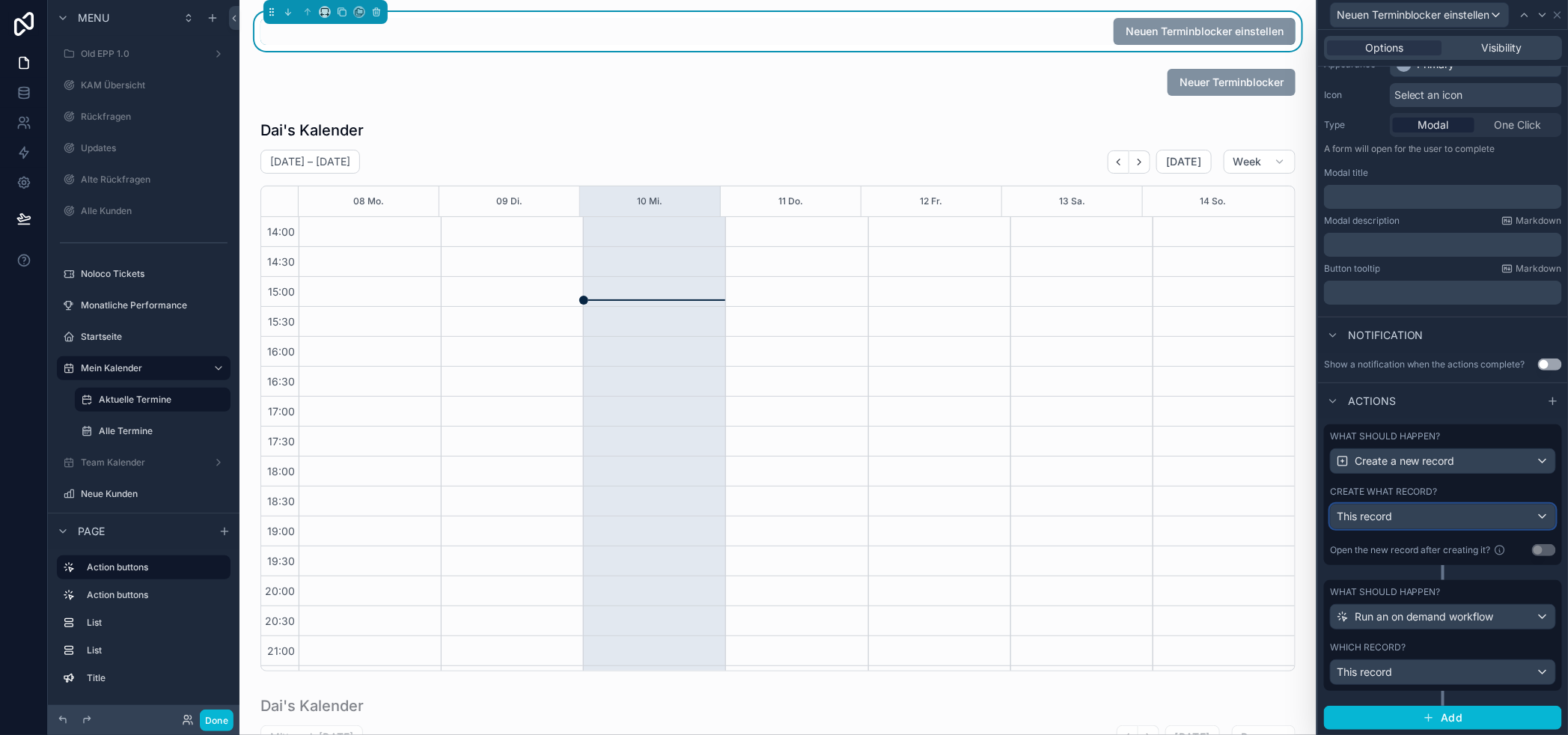
click at [1462, 529] on div "This record" at bounding box center [1442, 516] width 225 height 24
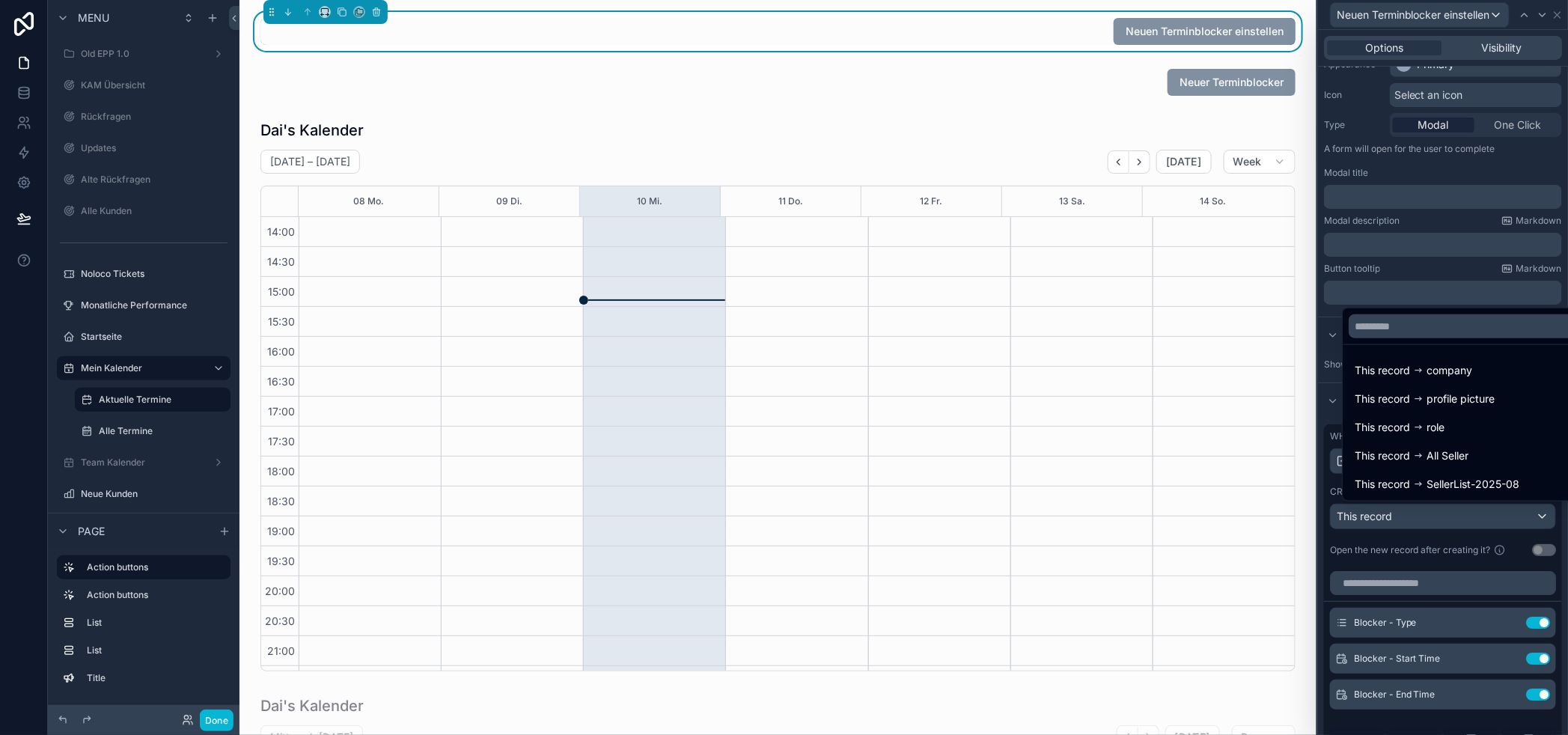
click at [1464, 532] on div at bounding box center [1442, 367] width 250 height 735
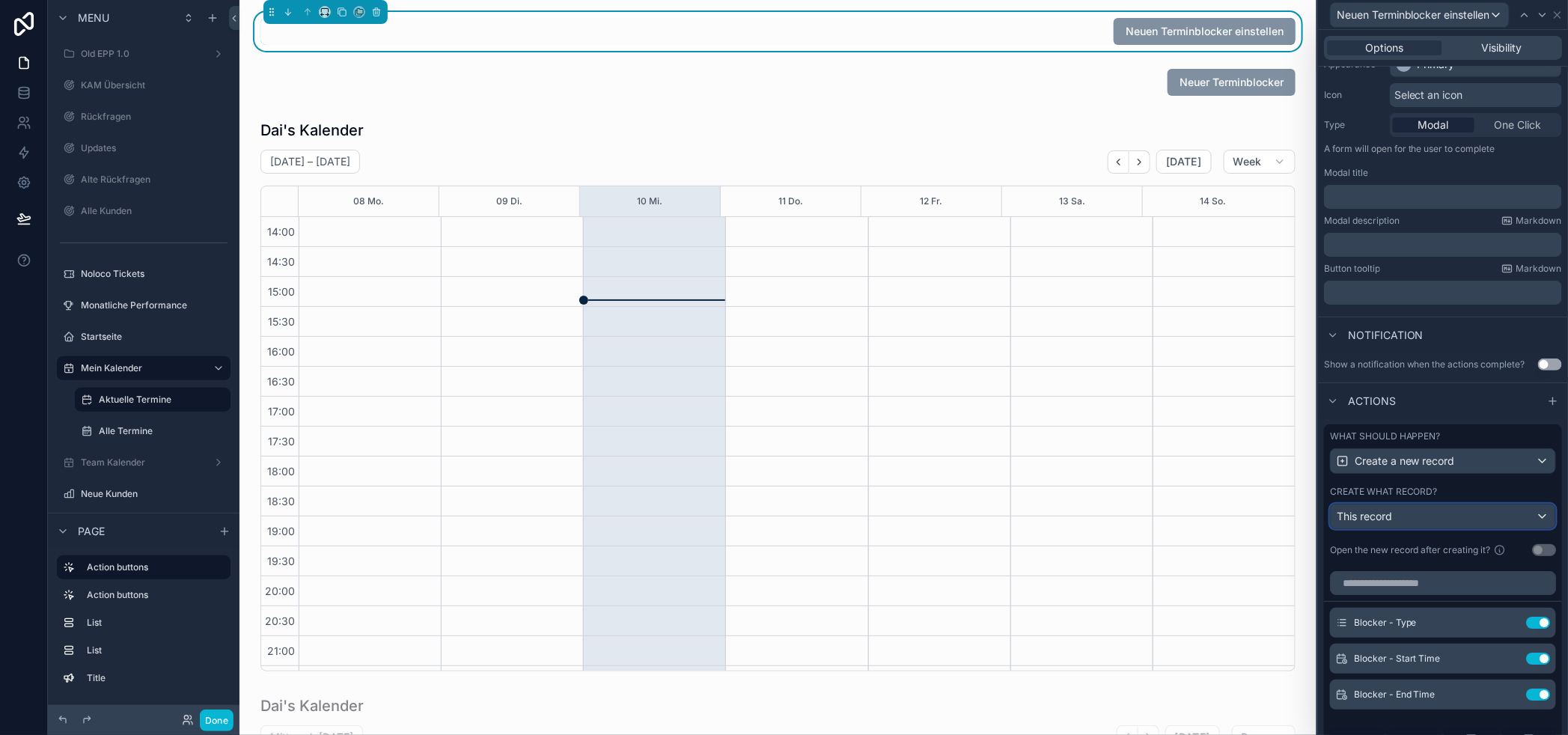
click at [1464, 529] on div "This record" at bounding box center [1442, 516] width 225 height 24
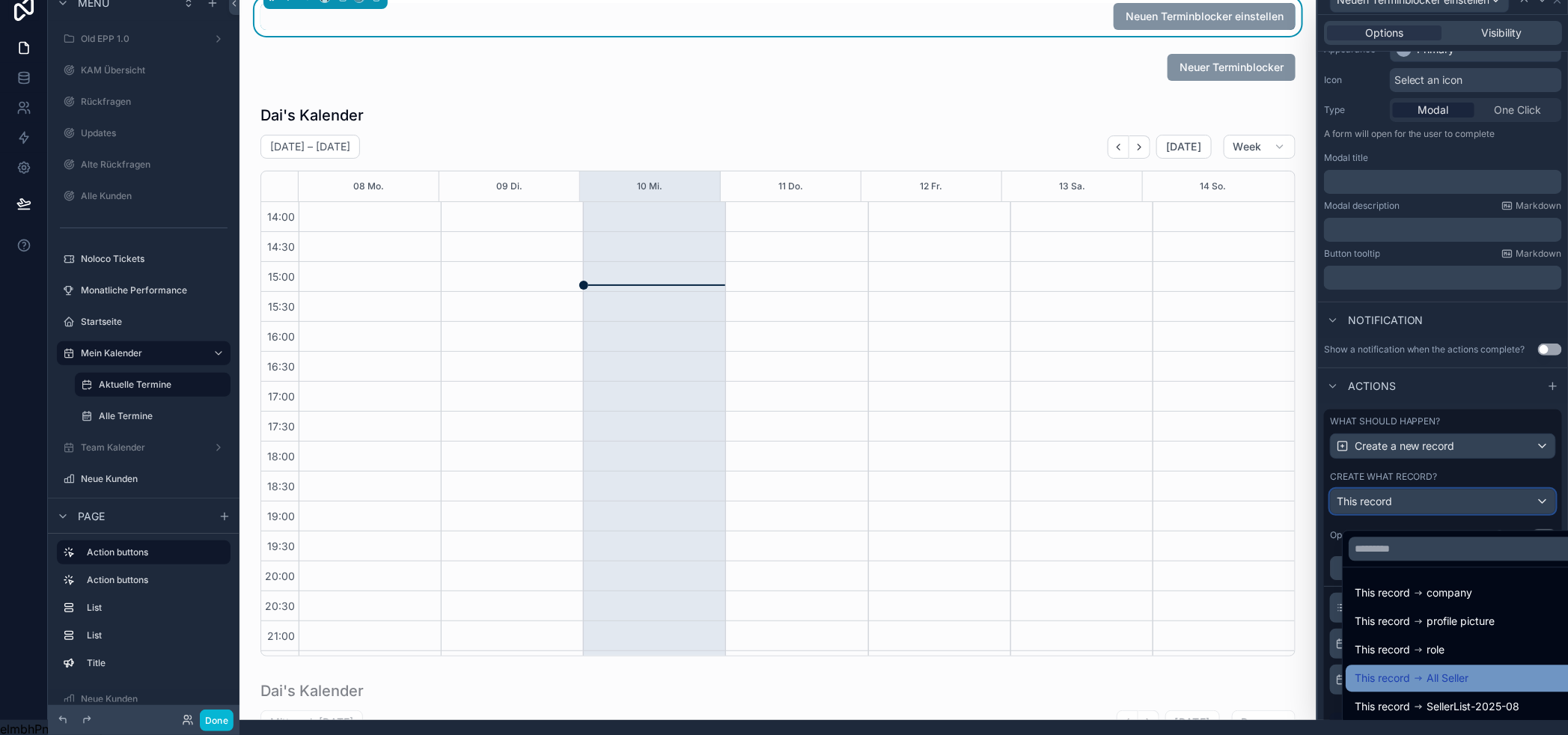
scroll to position [0, 0]
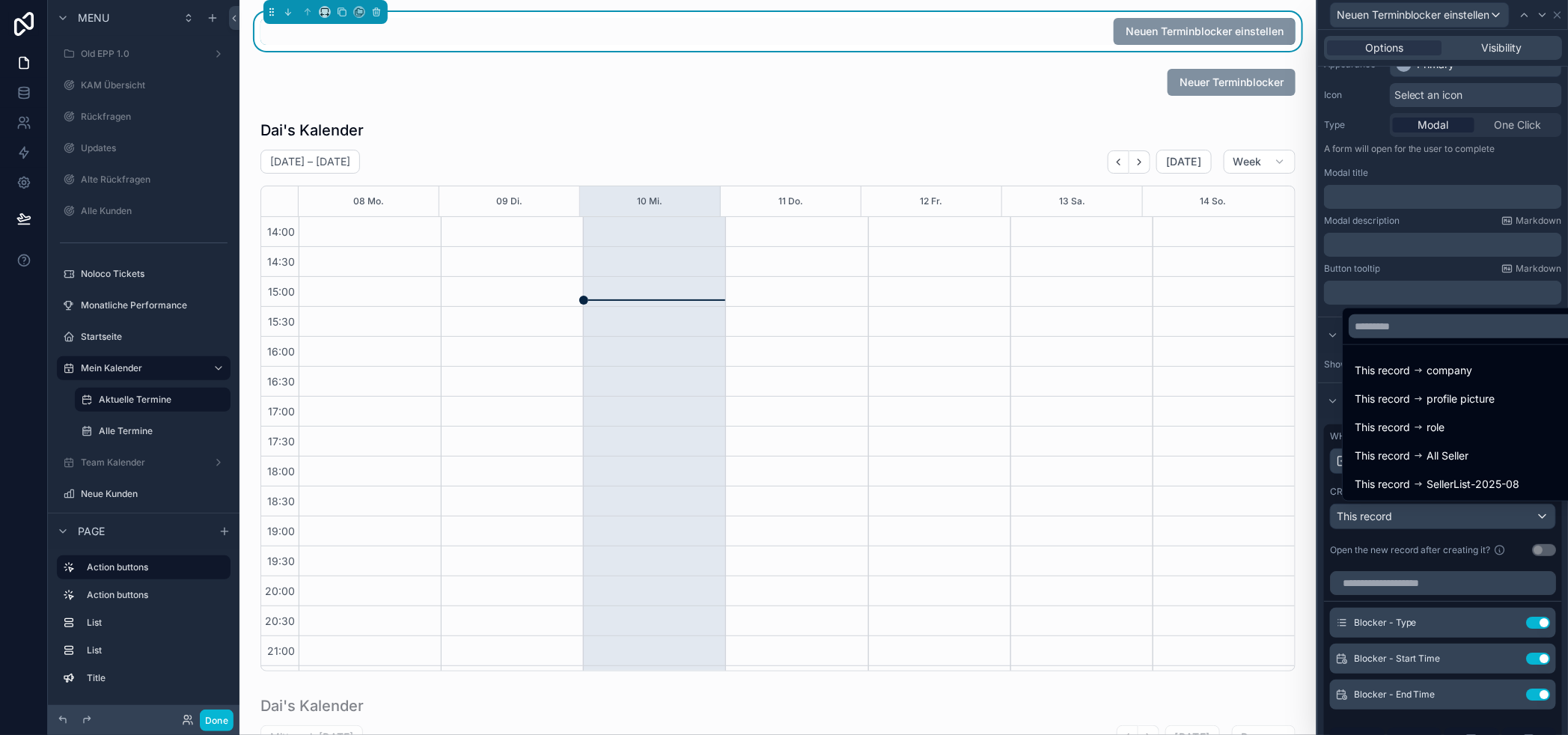
click at [1461, 567] on div at bounding box center [1442, 367] width 250 height 735
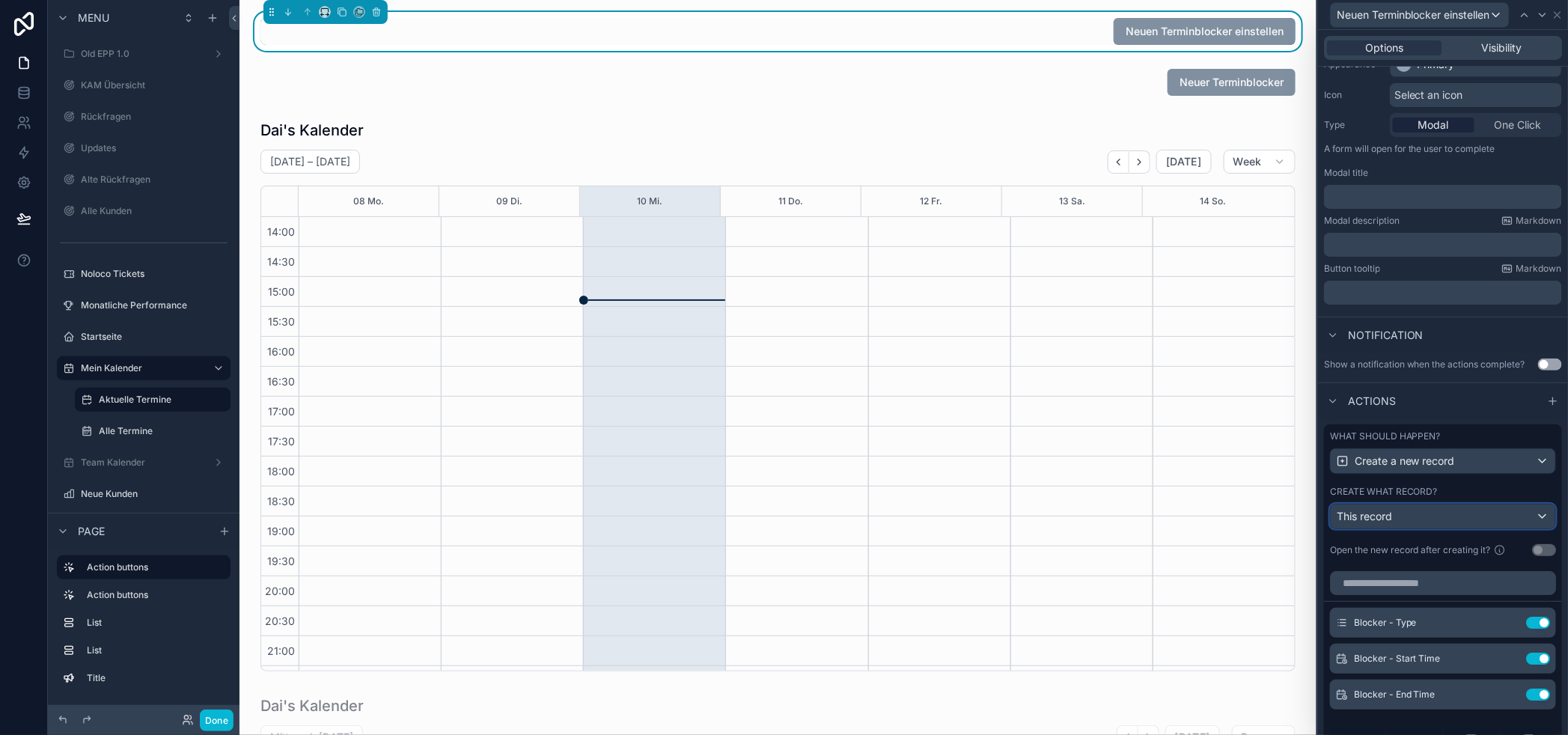
click at [1455, 529] on div "This record" at bounding box center [1442, 516] width 225 height 24
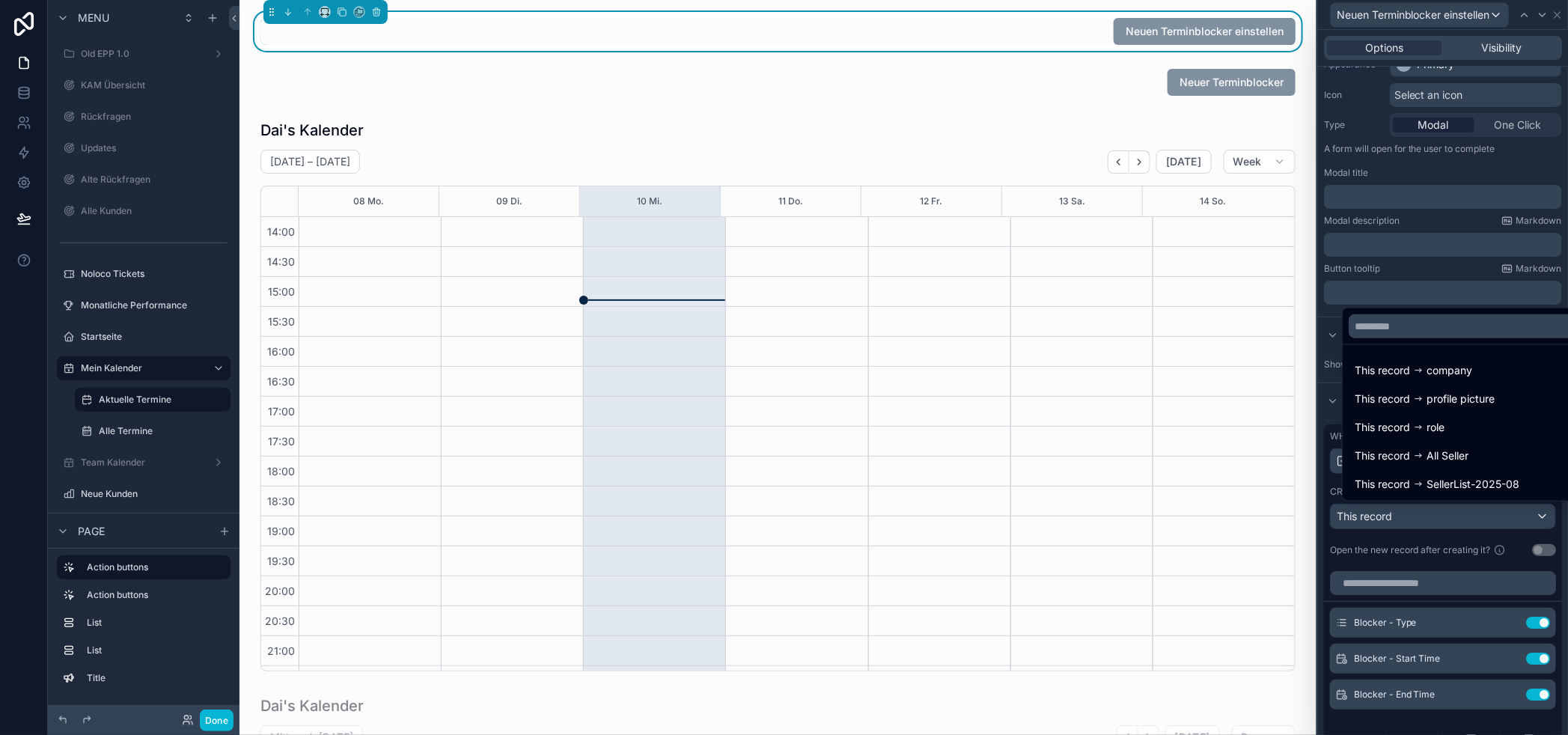
click at [1472, 544] on div at bounding box center [1442, 367] width 250 height 735
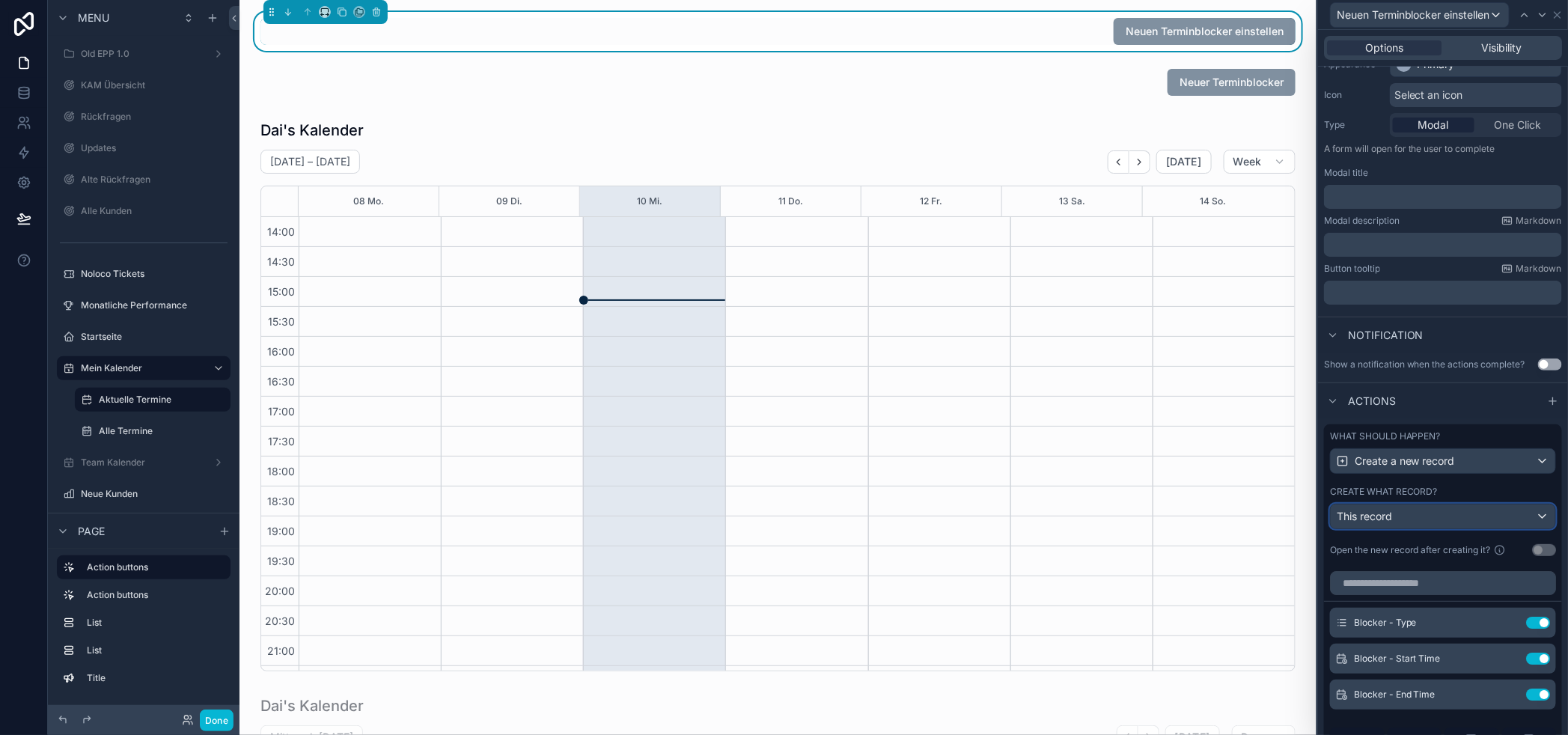
click at [1473, 529] on div "This record" at bounding box center [1442, 516] width 225 height 24
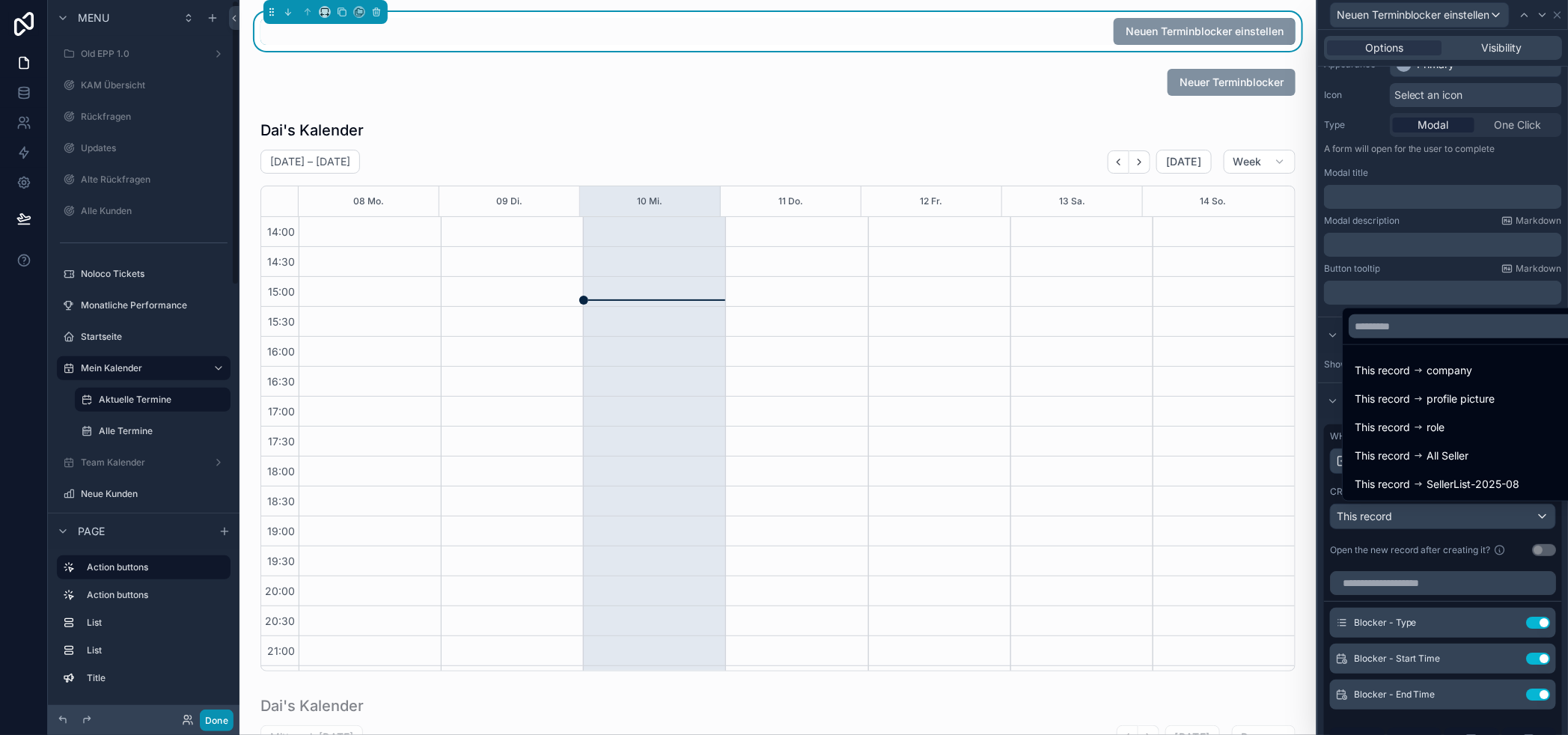
click at [220, 721] on button "Done" at bounding box center [217, 721] width 33 height 22
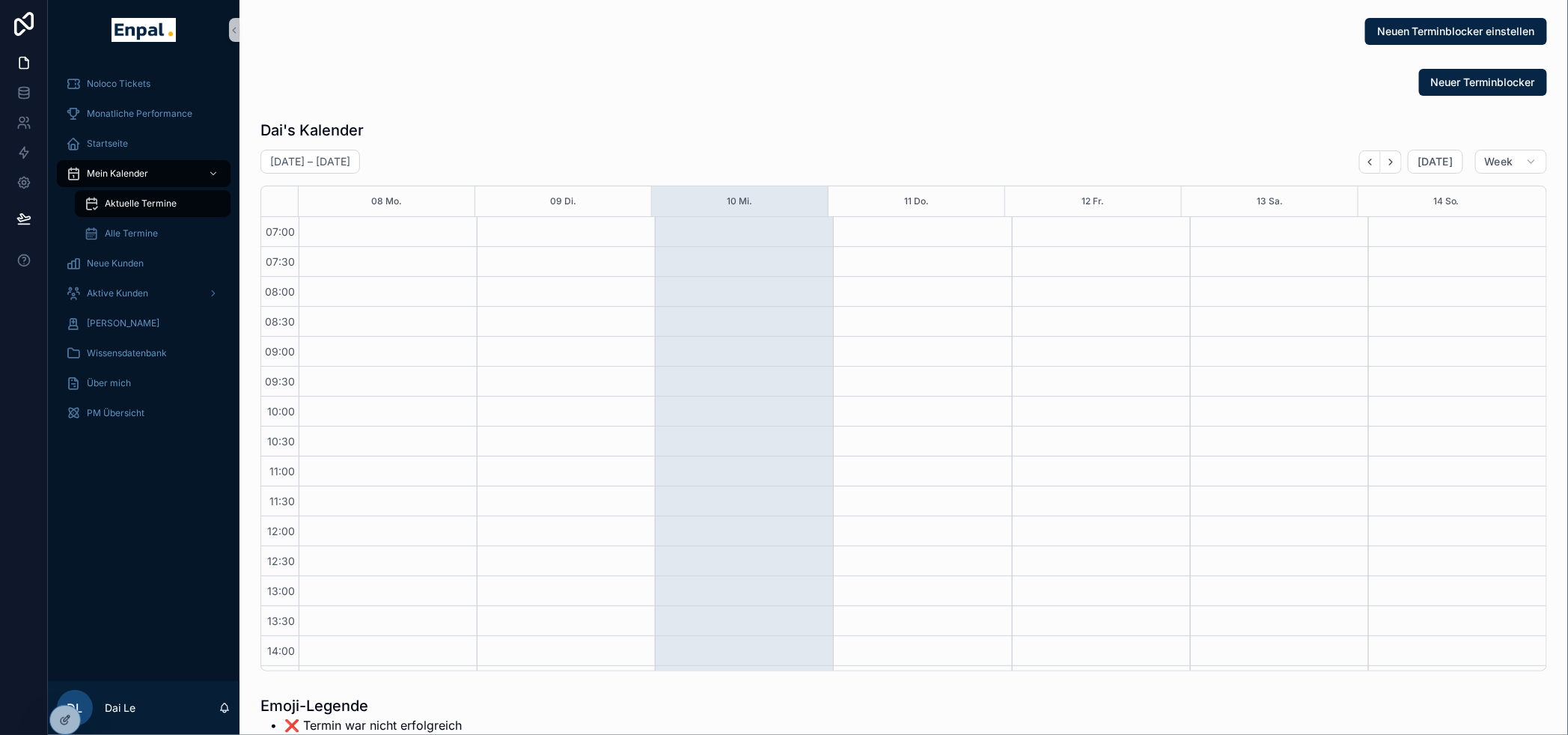
scroll to position [420, 0]
click at [1439, 20] on button "Neuen Terminblocker einstellen" at bounding box center [1455, 31] width 182 height 27
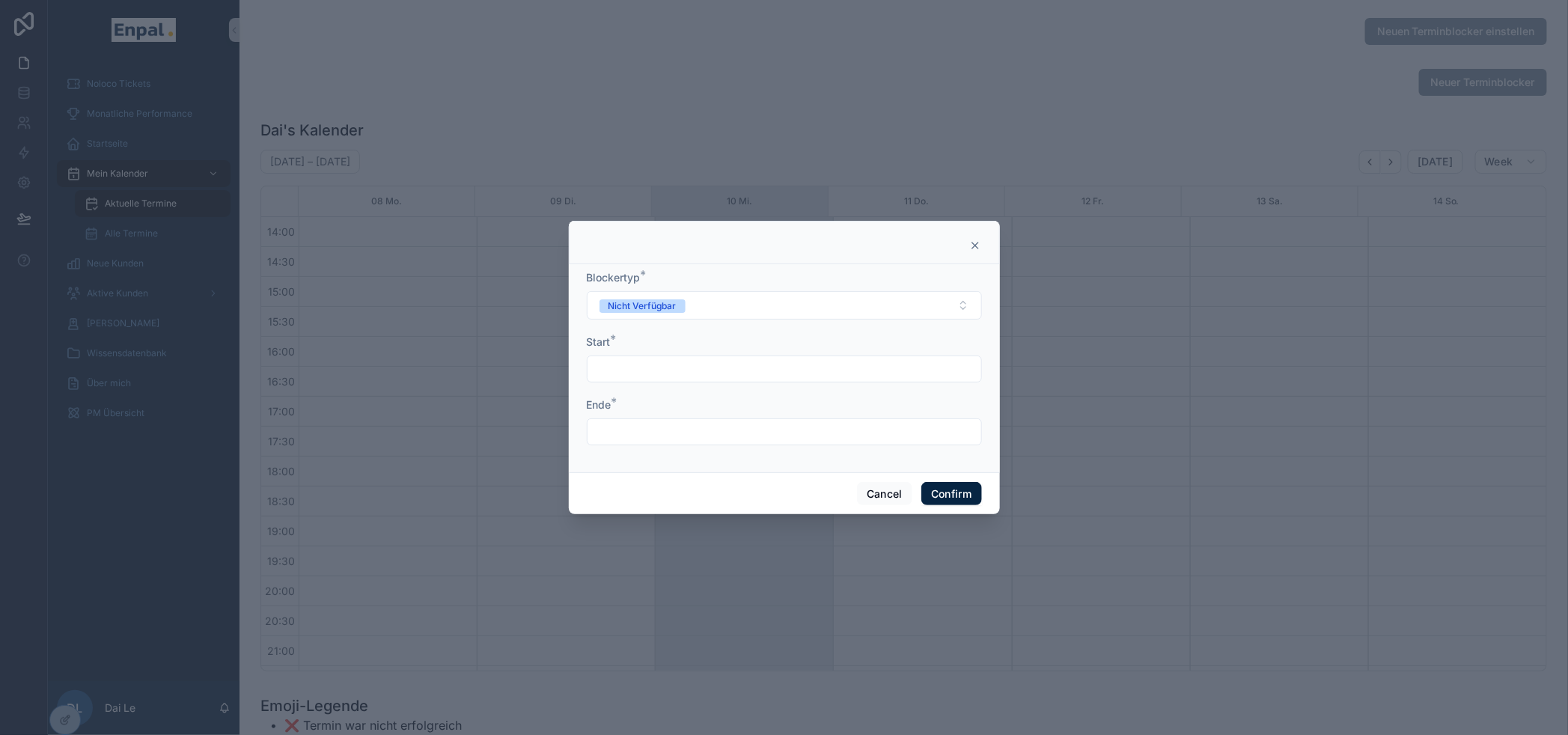
click at [720, 363] on div at bounding box center [784, 369] width 395 height 27
click at [730, 382] on div at bounding box center [784, 369] width 395 height 27
click at [728, 376] on input "text" at bounding box center [784, 369] width 394 height 21
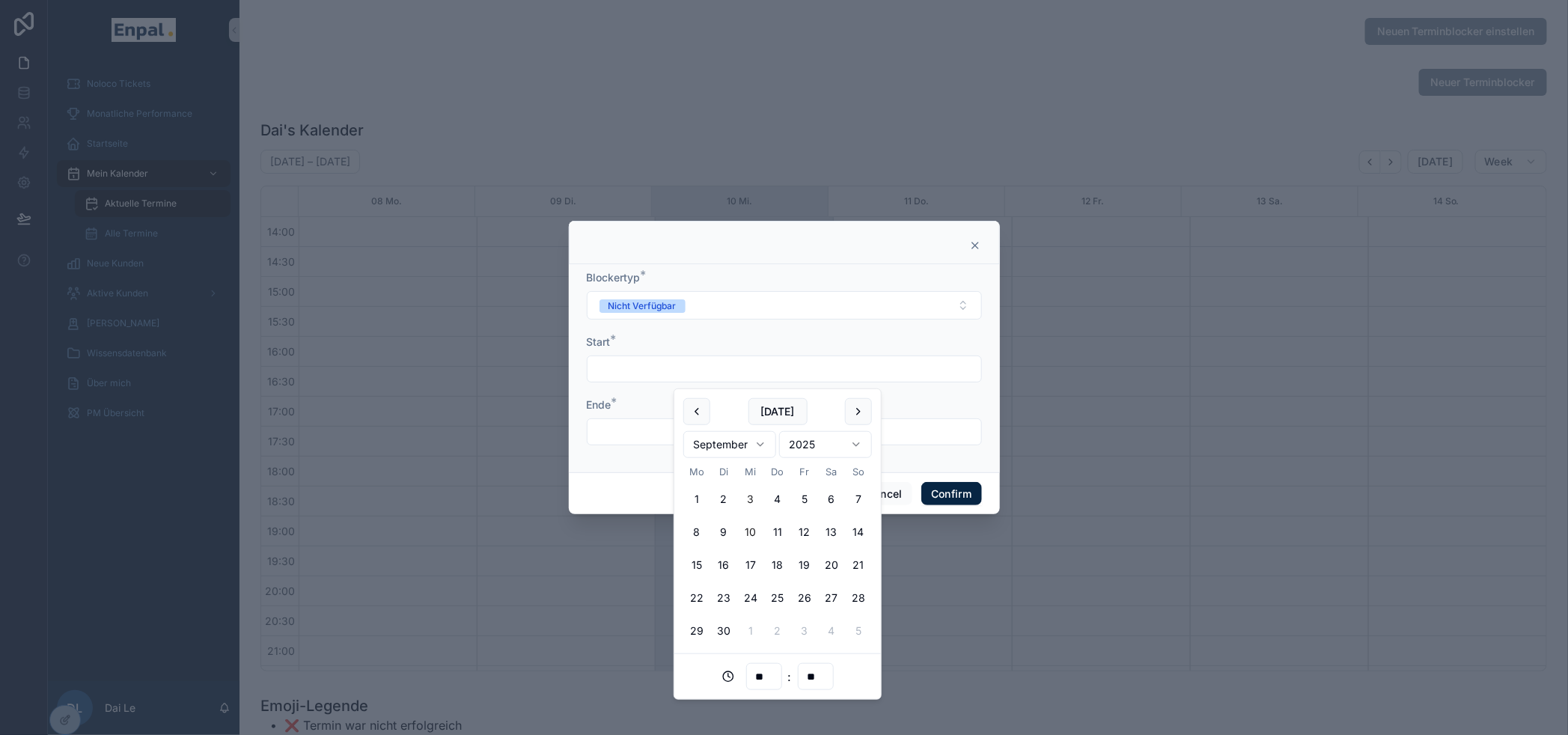
click at [753, 510] on button "3" at bounding box center [750, 499] width 27 height 27
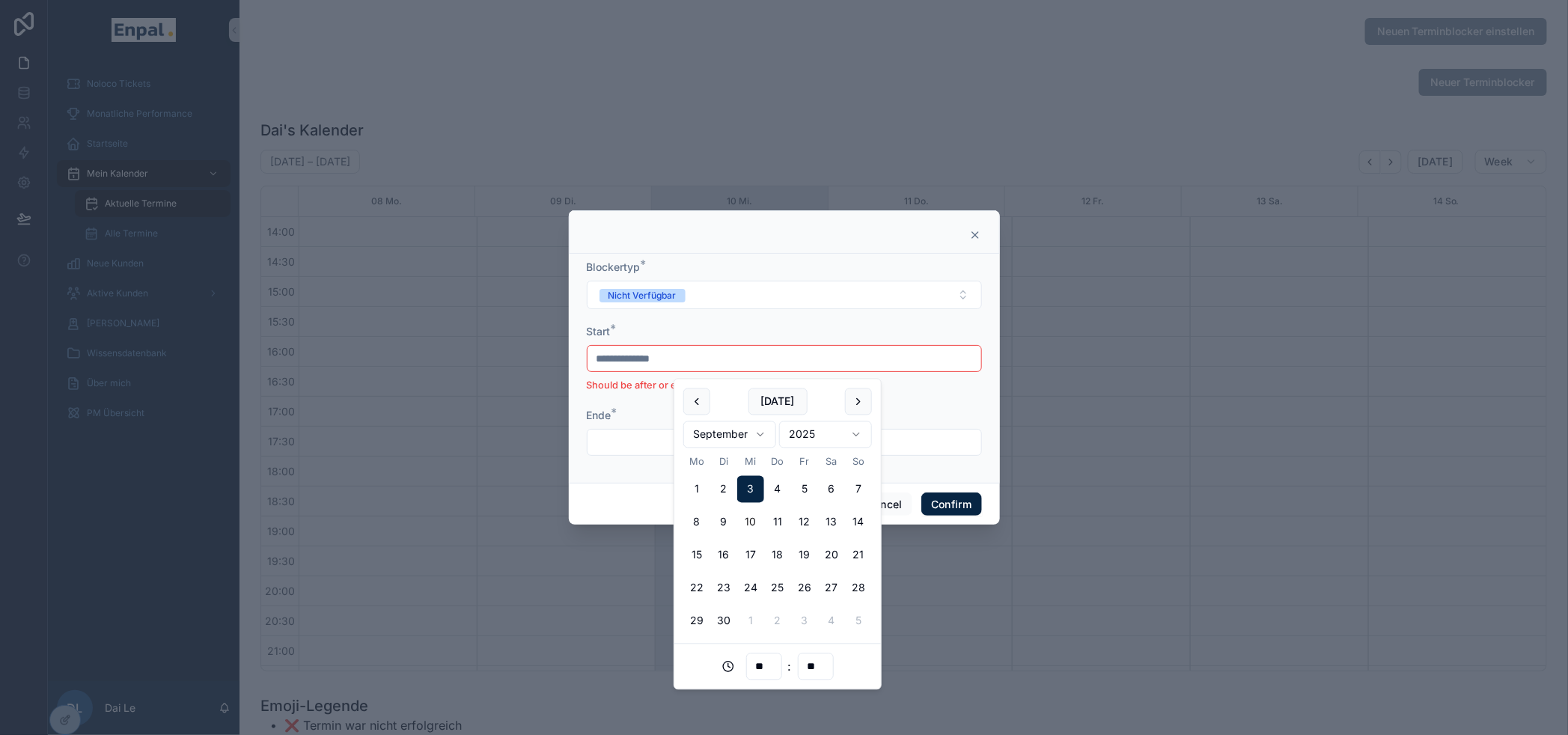
click at [965, 382] on div "**********" at bounding box center [784, 369] width 395 height 48
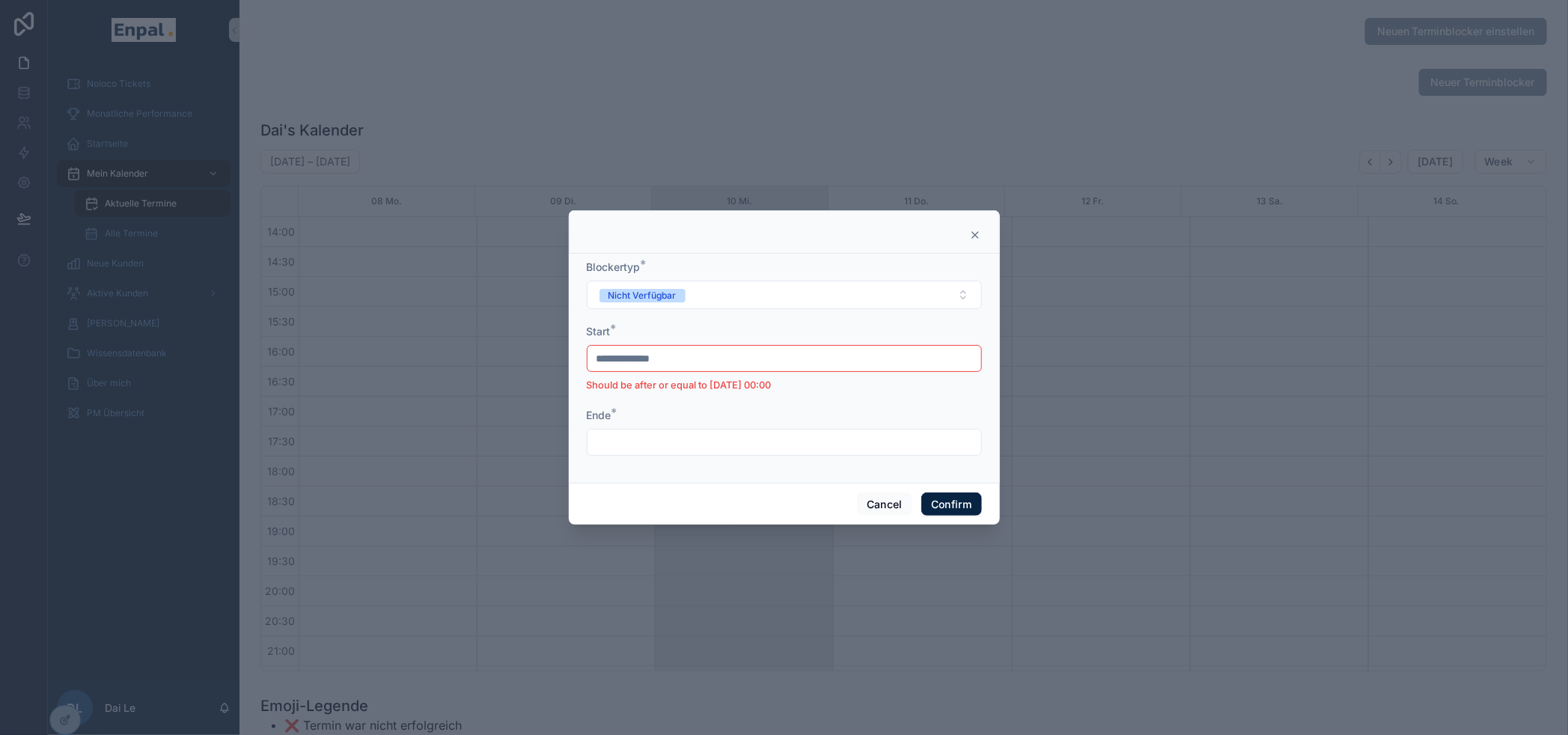
click at [939, 365] on input "**********" at bounding box center [784, 359] width 394 height 21
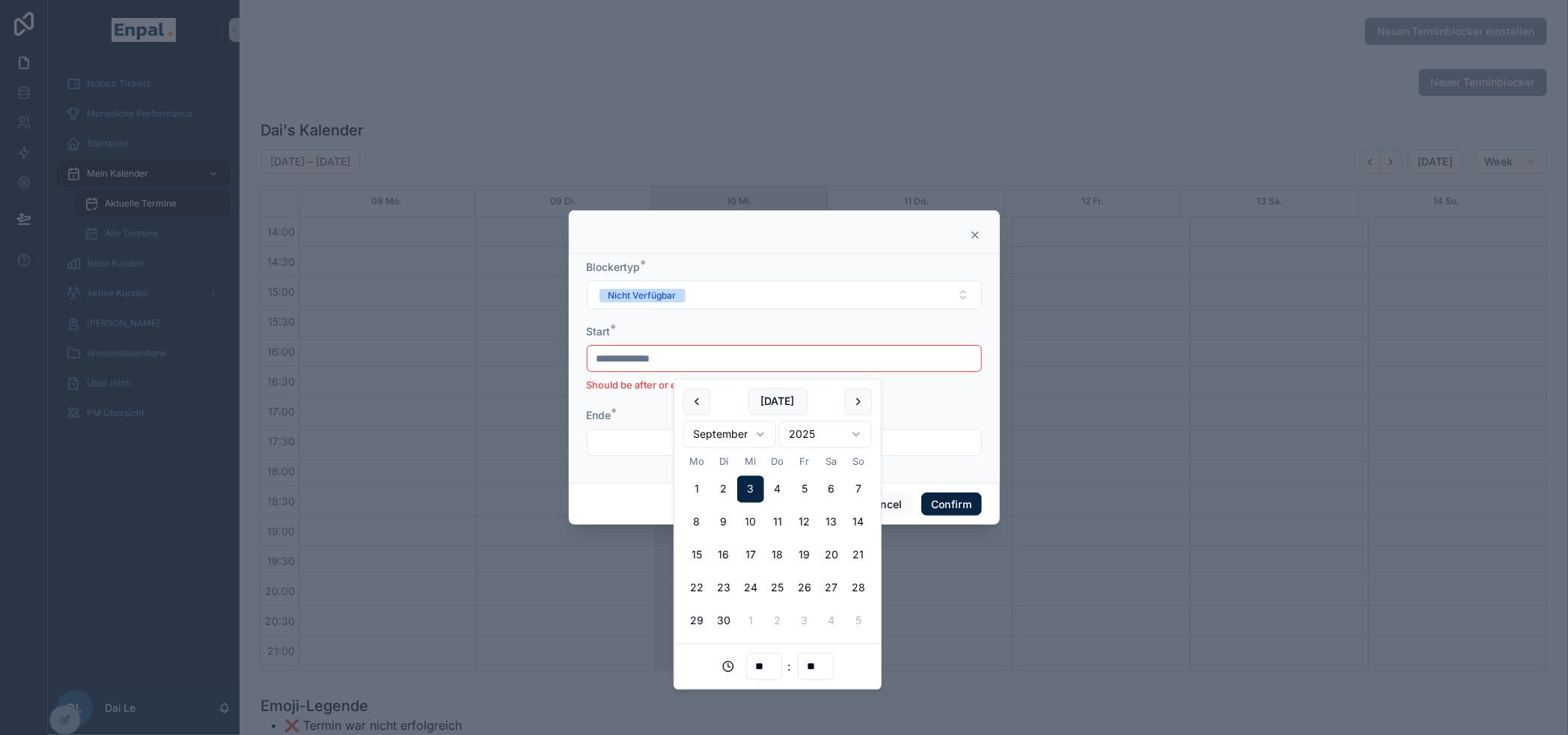
click at [748, 516] on button "10" at bounding box center [750, 522] width 27 height 27
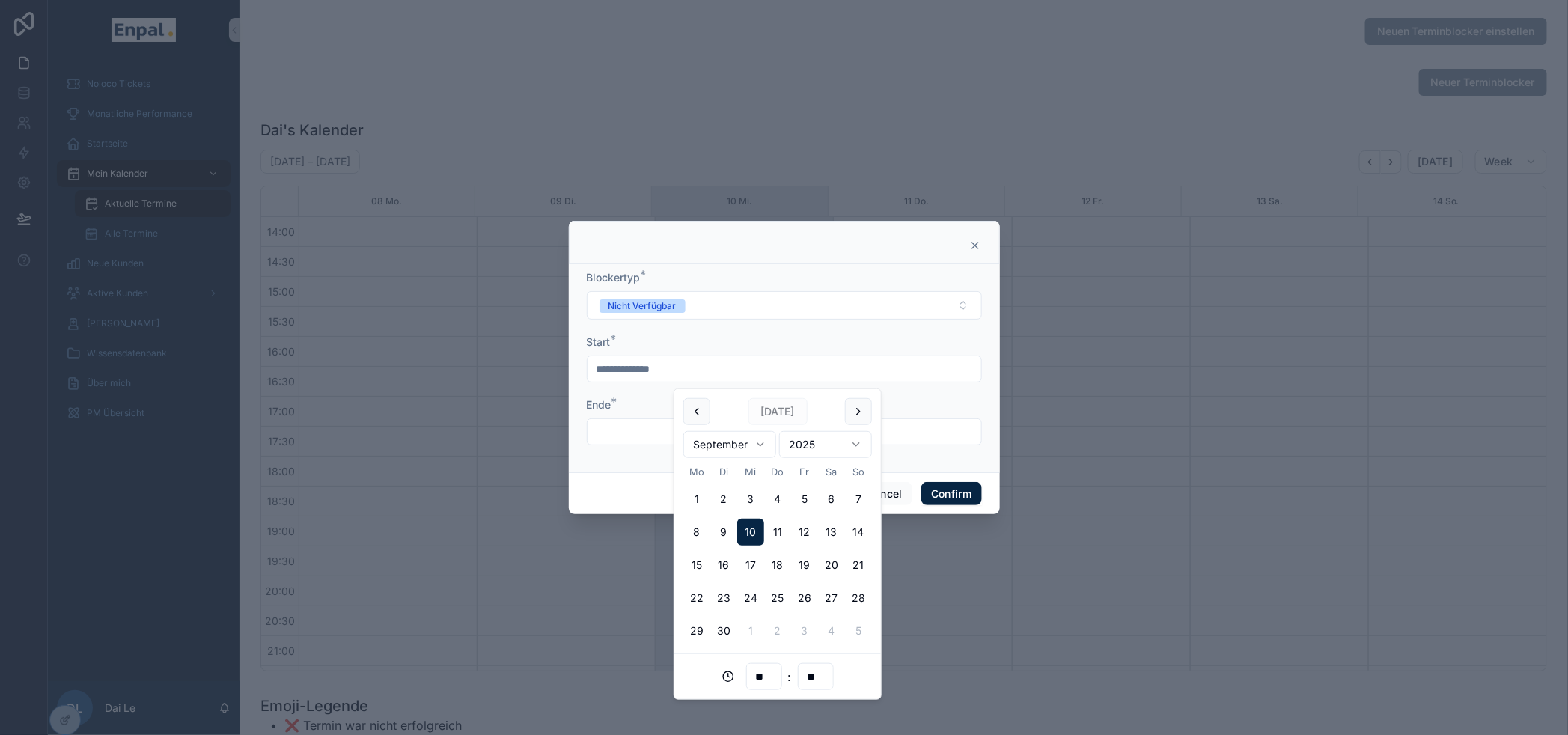
type input "**********"
type input "**"
click at [906, 443] on input "text" at bounding box center [784, 433] width 394 height 21
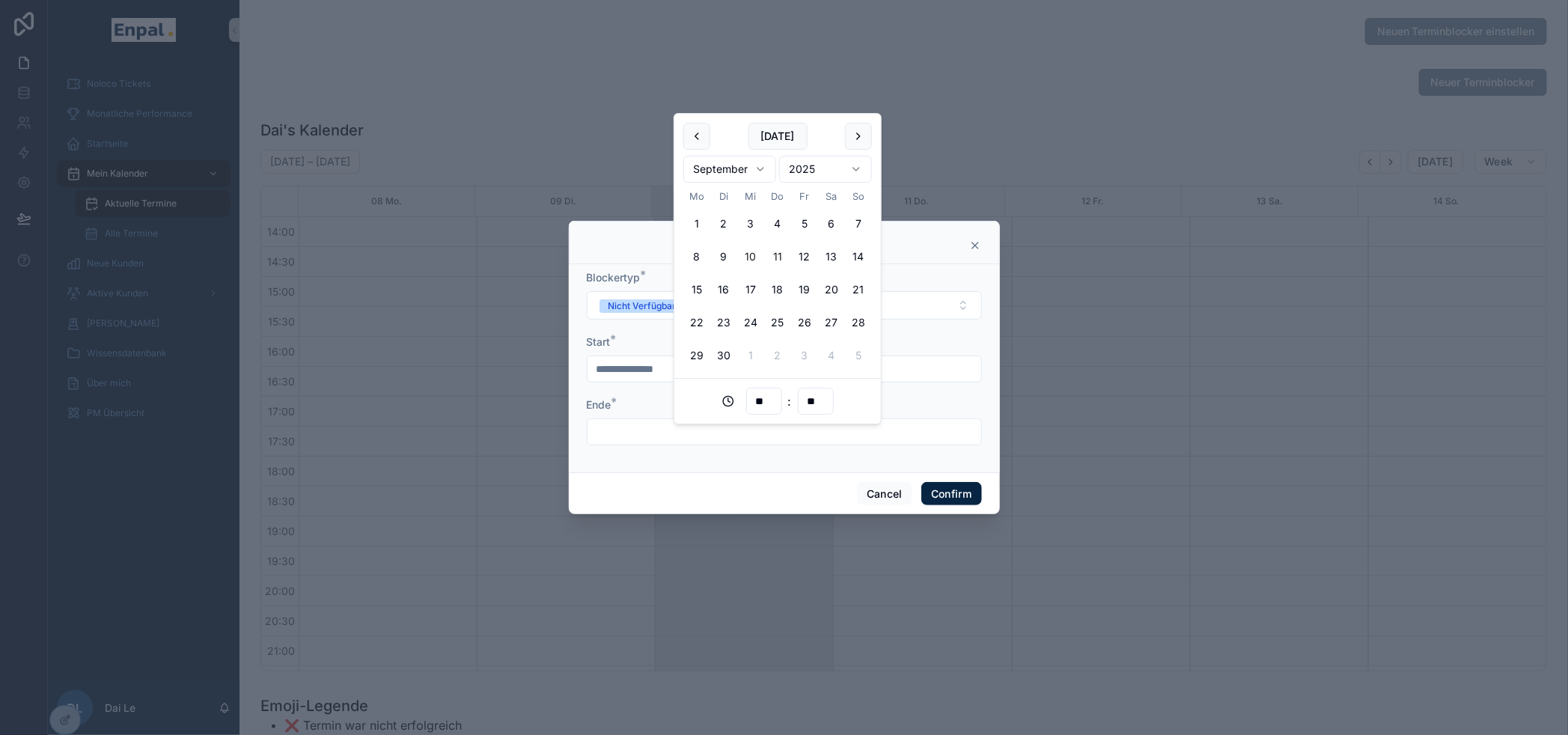
click at [773, 262] on button "11" at bounding box center [777, 257] width 27 height 27
type input "**********"
click at [945, 420] on div "**********" at bounding box center [784, 421] width 395 height 48
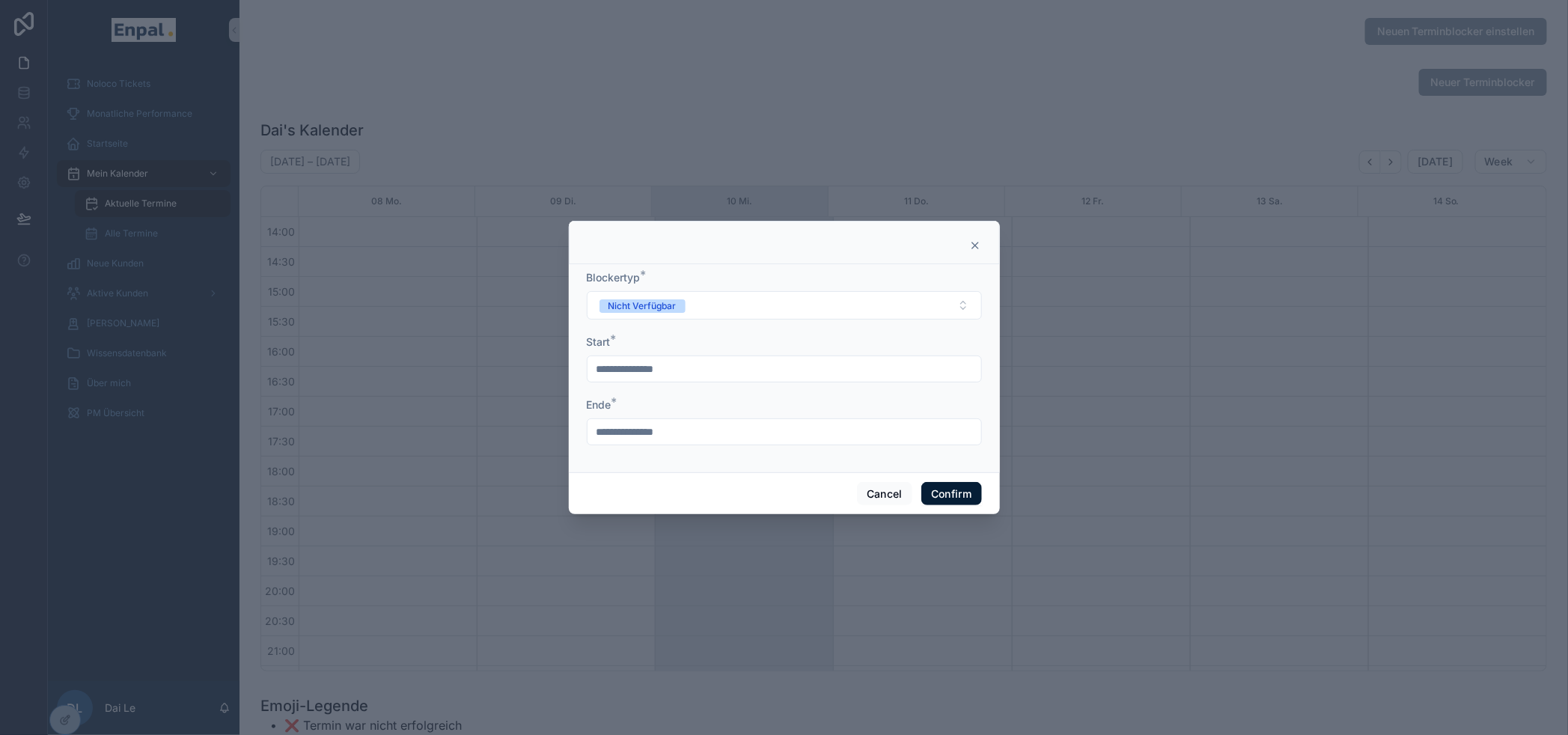
click at [953, 500] on button "Confirm" at bounding box center [951, 494] width 60 height 24
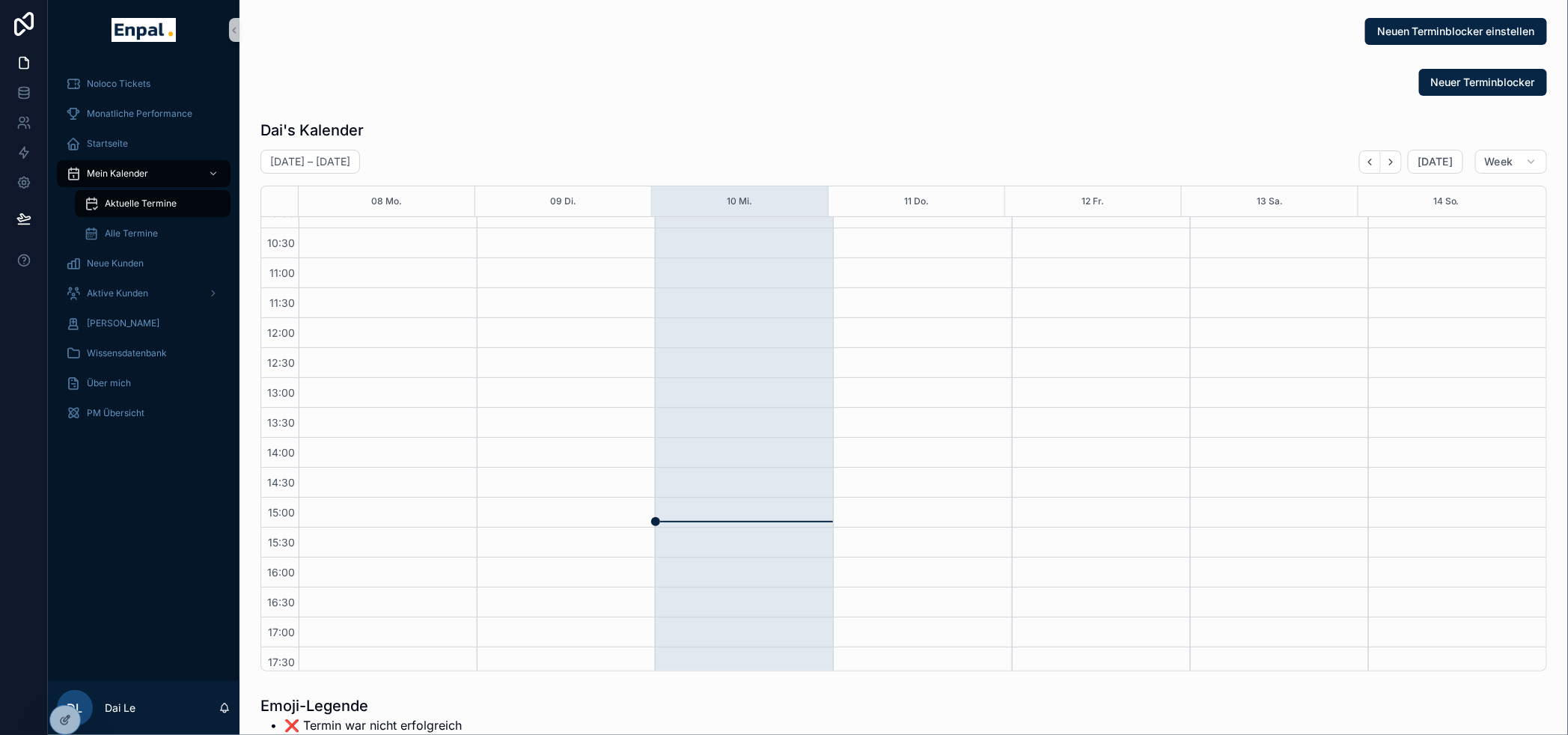
scroll to position [86, 0]
click at [69, 704] on div "DL" at bounding box center [75, 708] width 36 height 36
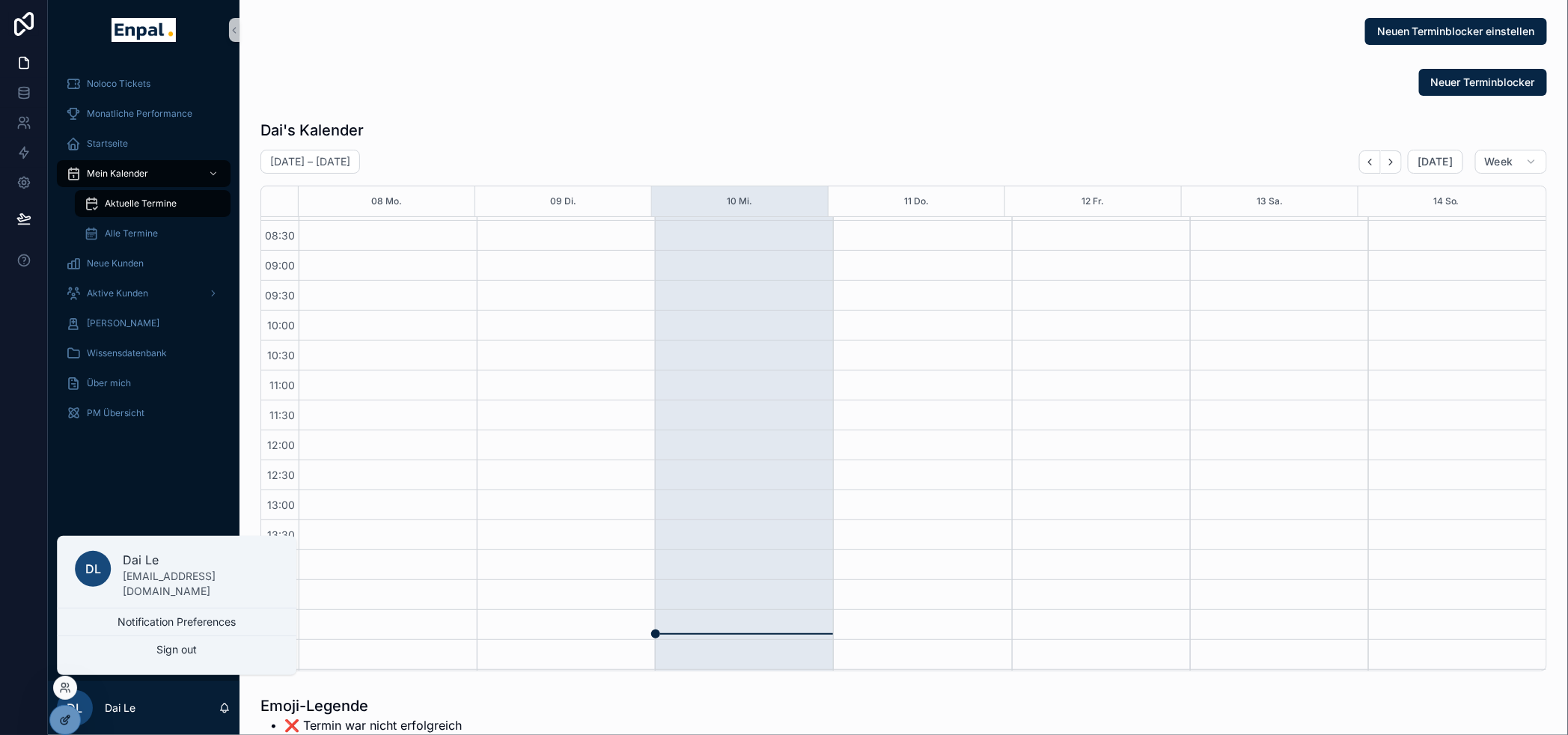
click at [62, 717] on icon at bounding box center [65, 721] width 12 height 12
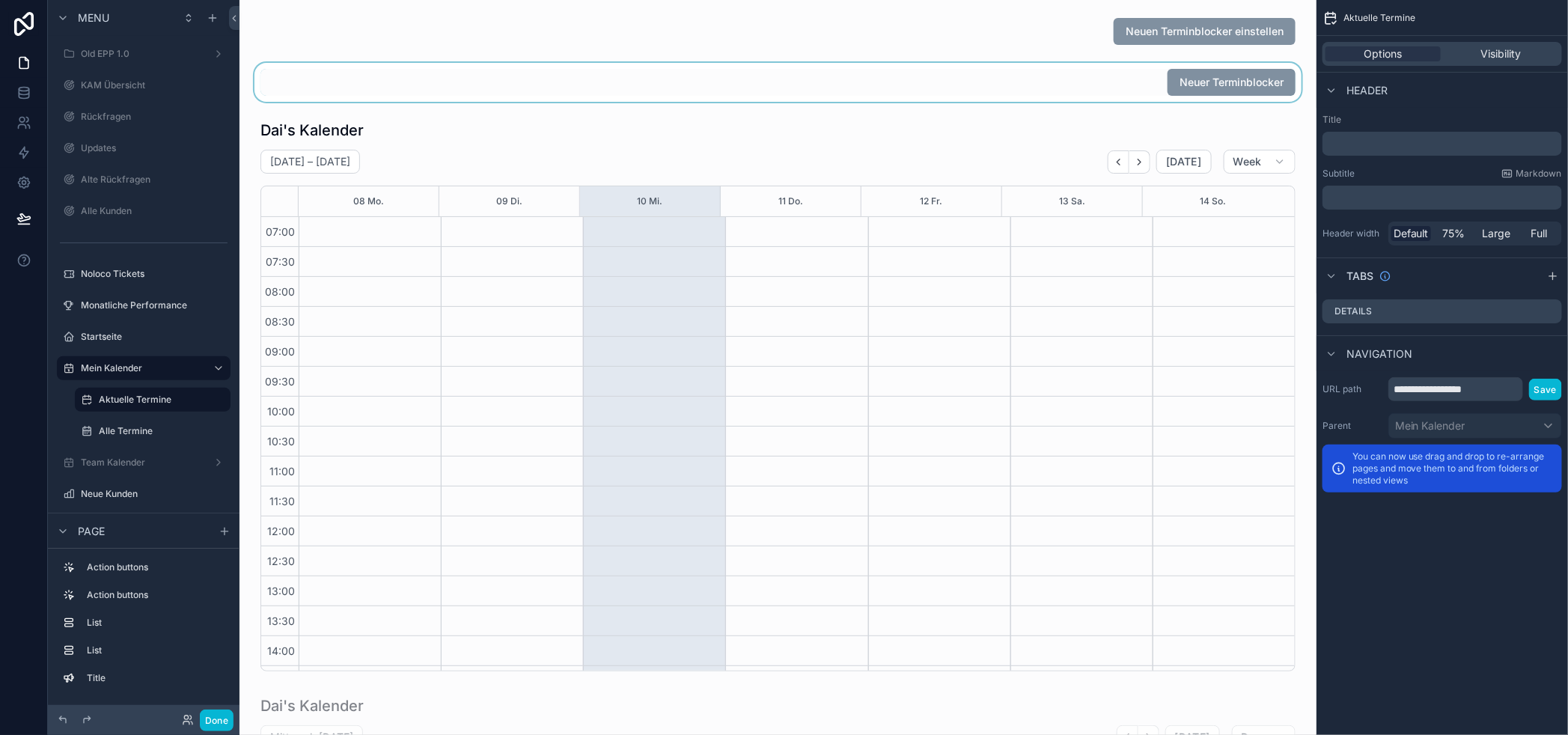
scroll to position [406, 0]
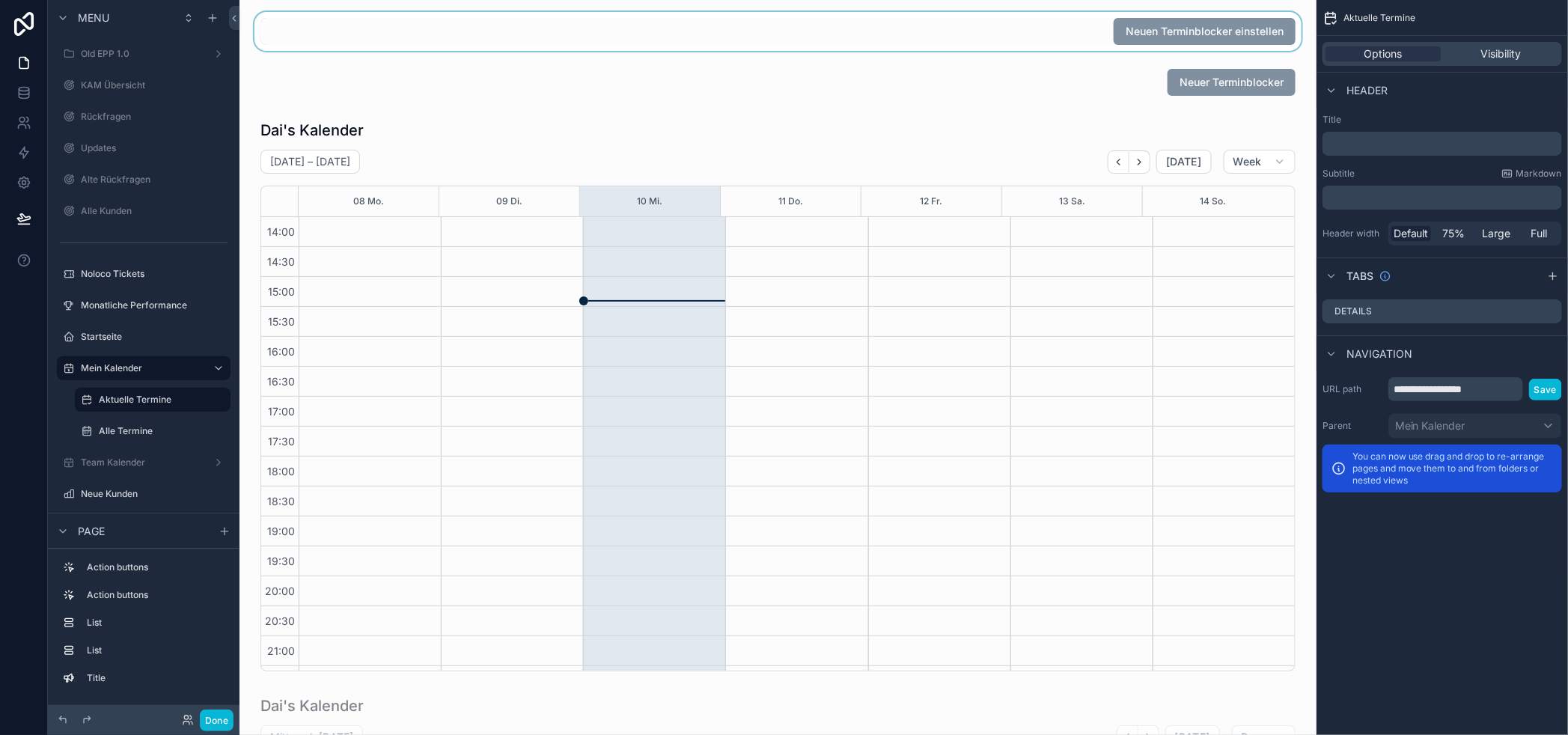
click at [1096, 35] on div "scrollable content" at bounding box center [777, 31] width 1053 height 39
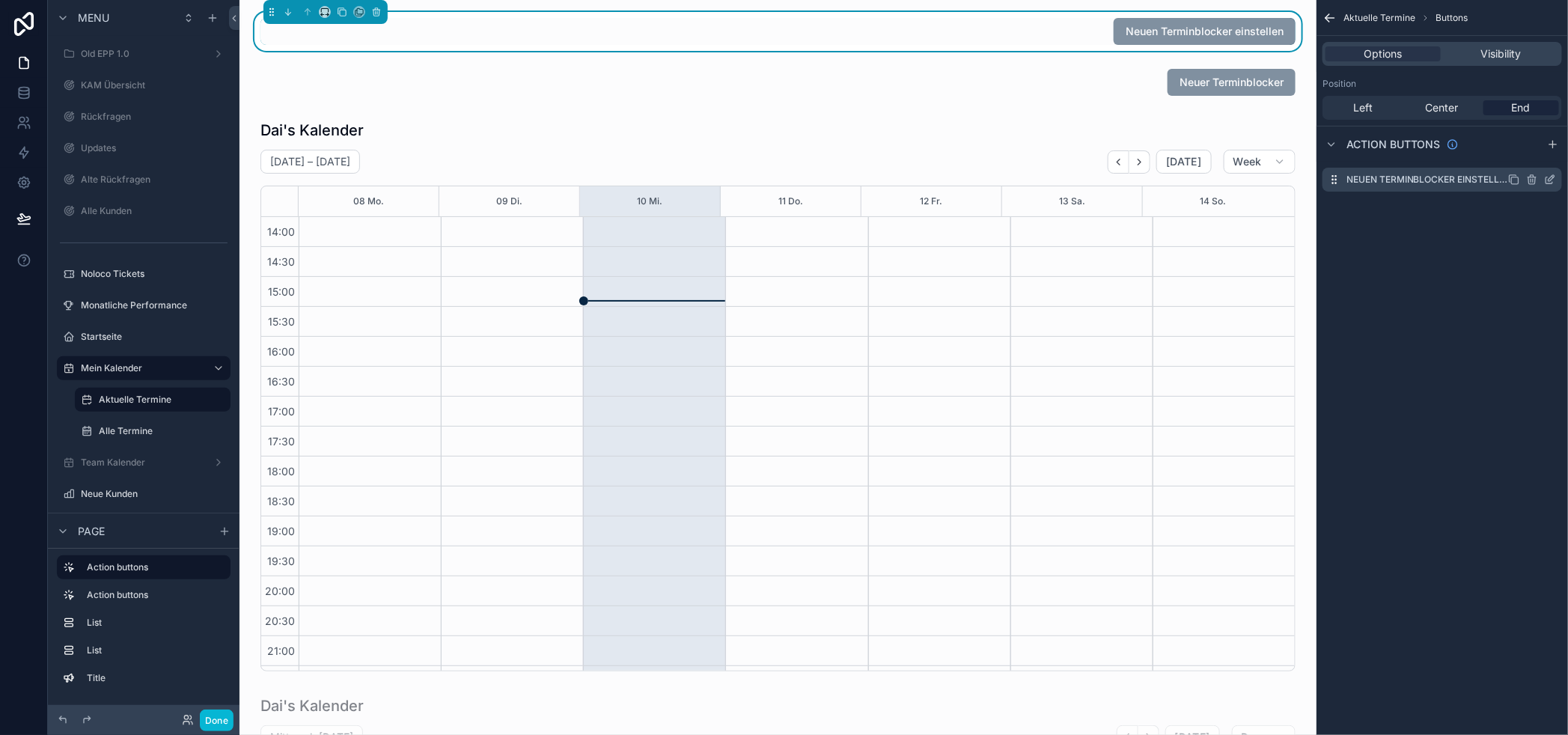
click at [1556, 178] on icon "scrollable content" at bounding box center [1550, 180] width 12 height 12
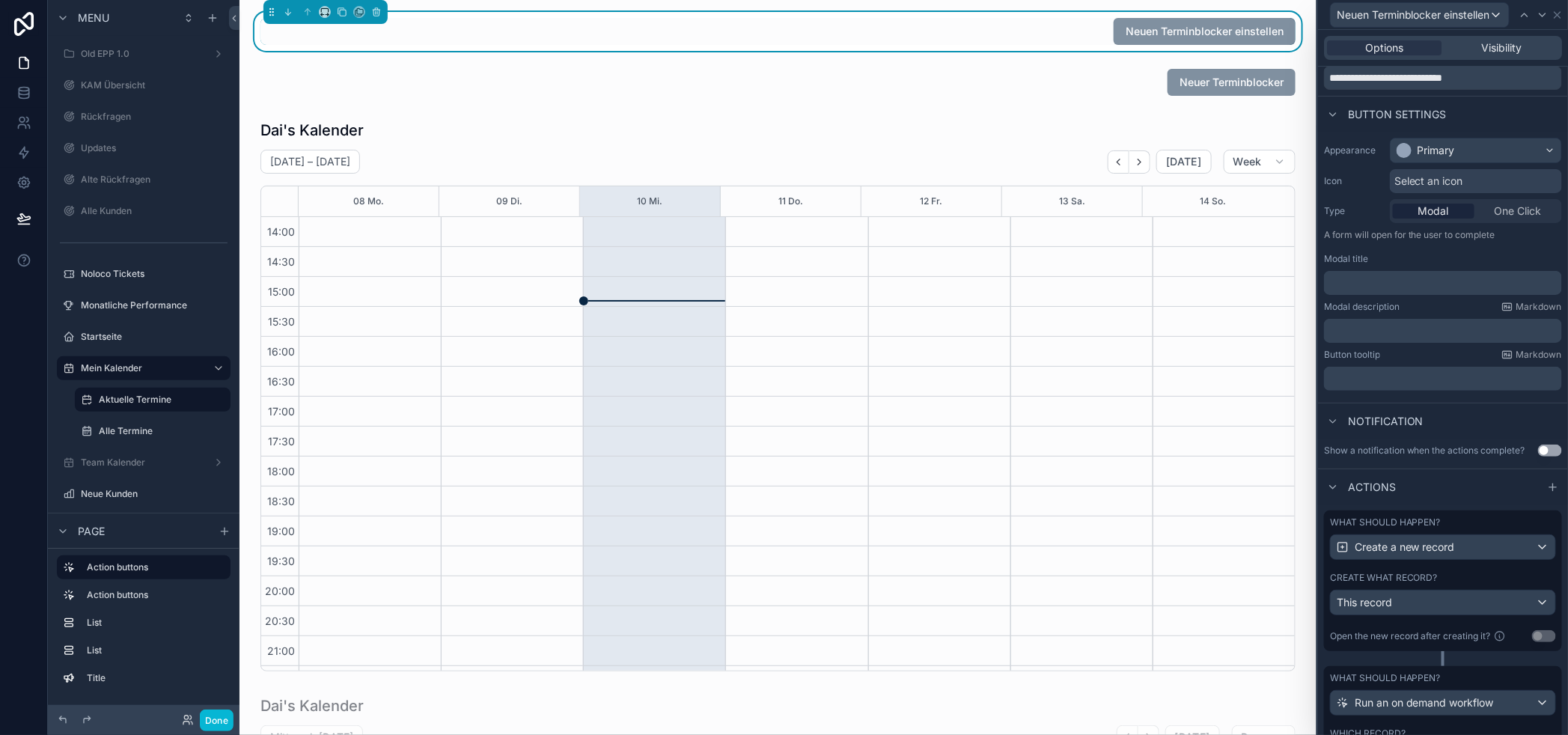
scroll to position [83, 0]
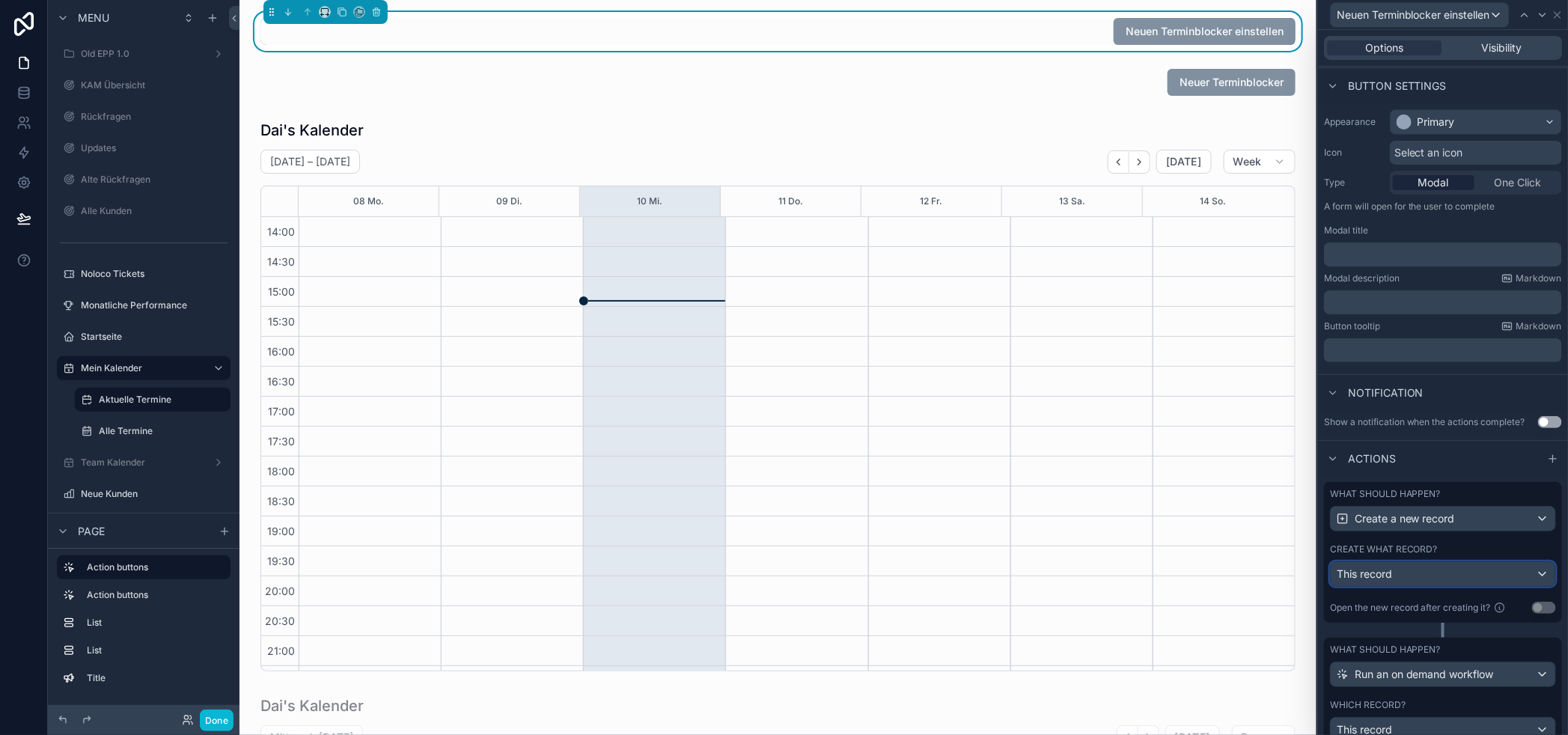
click at [1483, 586] on div "This record" at bounding box center [1442, 574] width 225 height 24
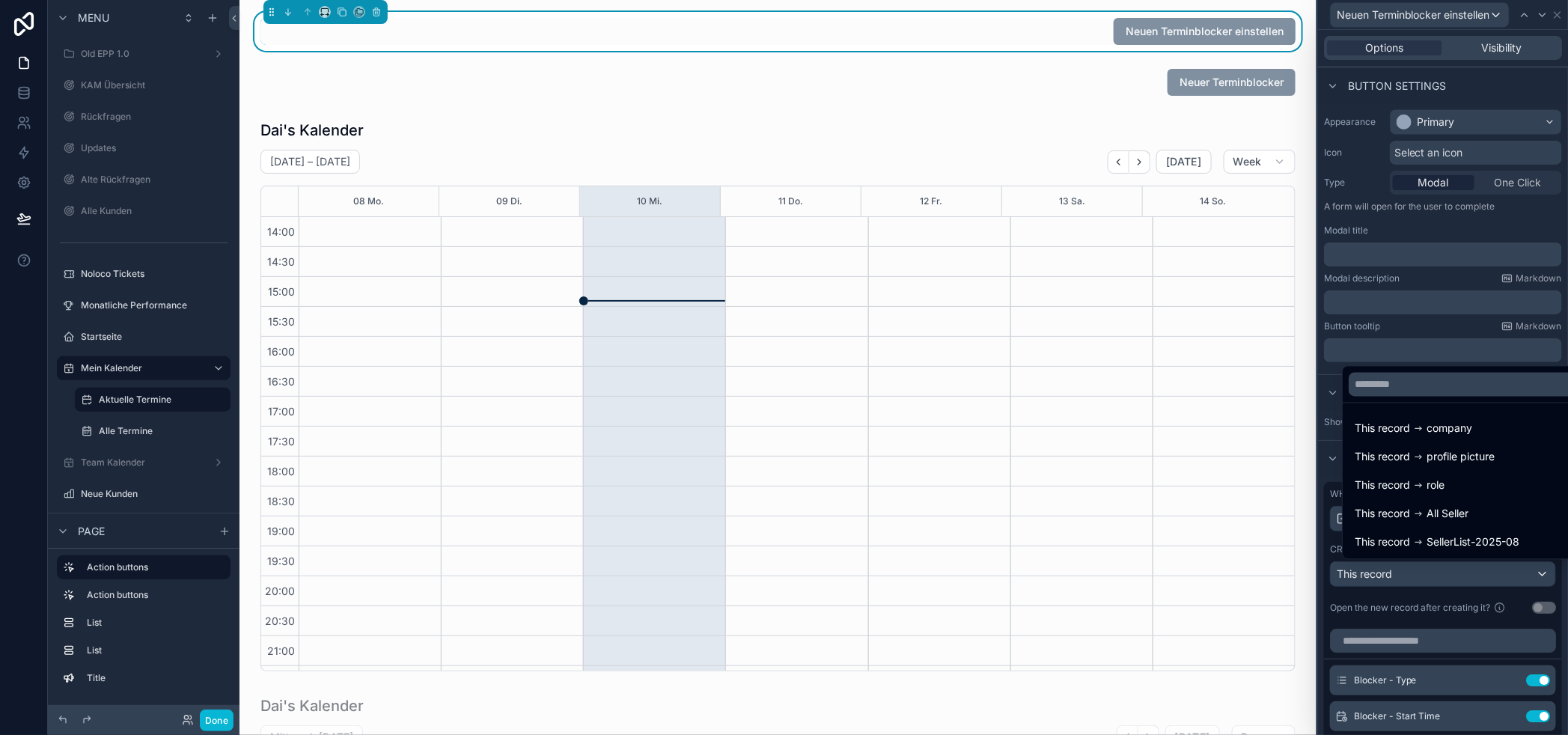
click at [1484, 590] on div at bounding box center [1442, 367] width 250 height 735
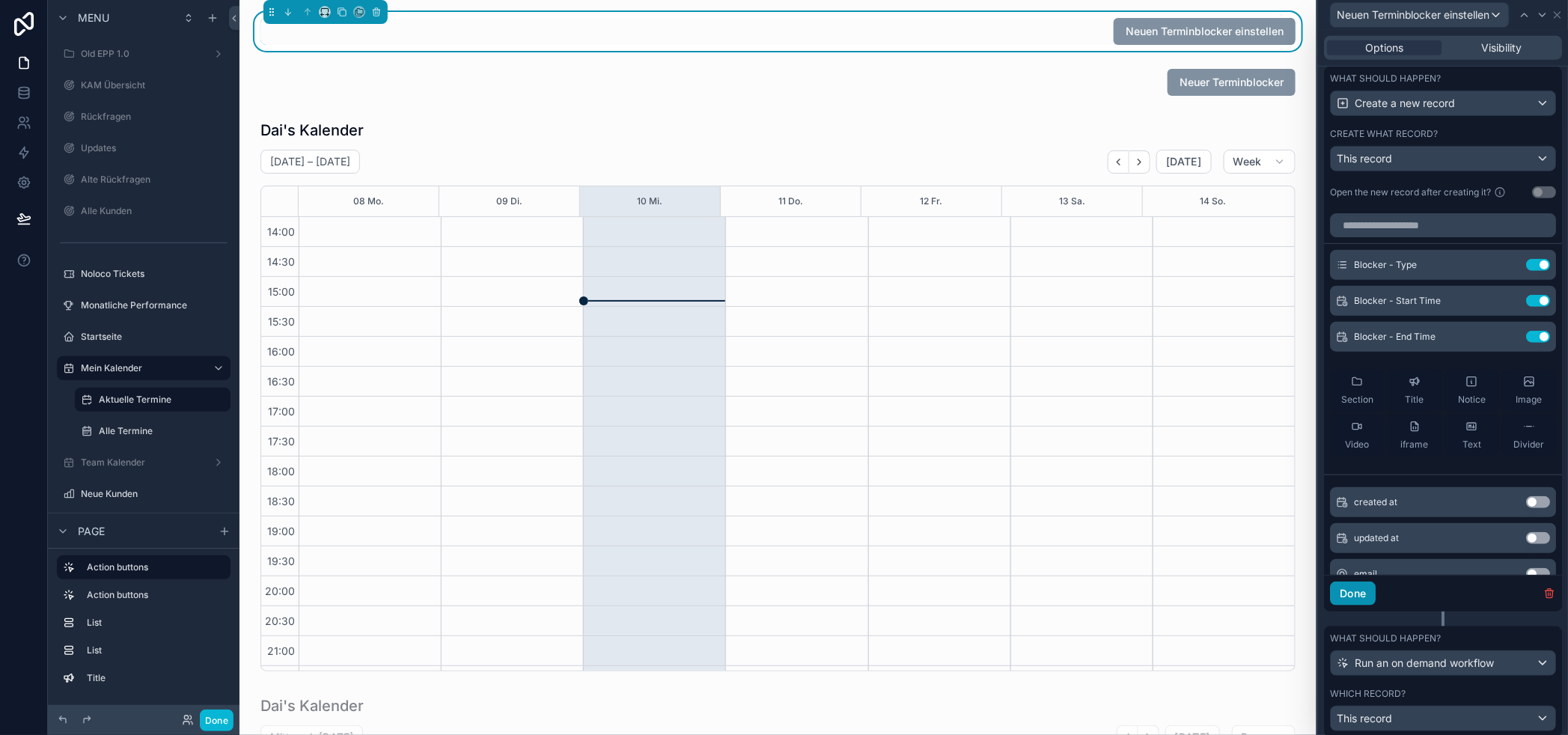
click at [1366, 606] on button "Done" at bounding box center [1353, 593] width 46 height 24
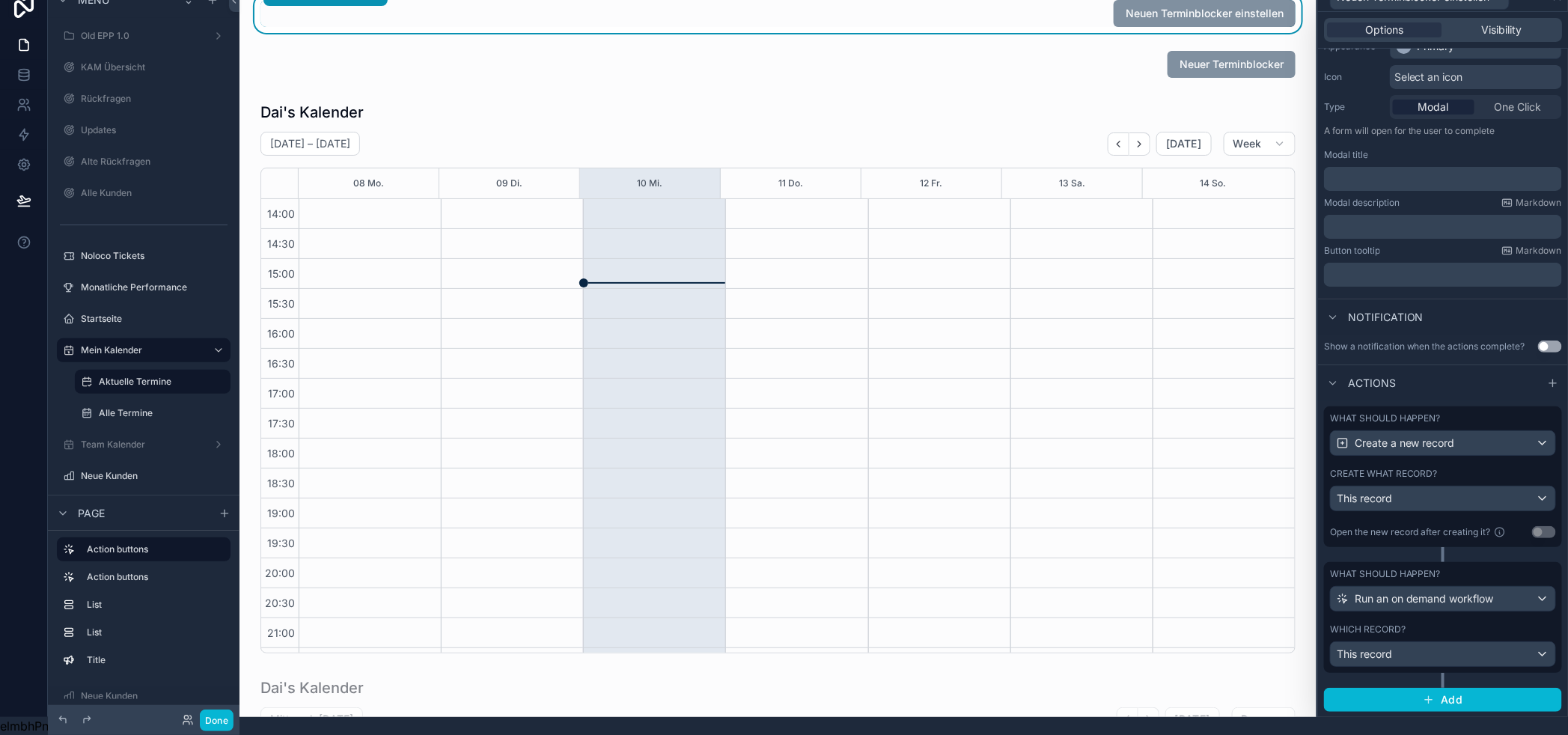
scroll to position [30, 0]
click at [1478, 603] on span "Run an on demand workflow" at bounding box center [1424, 599] width 139 height 15
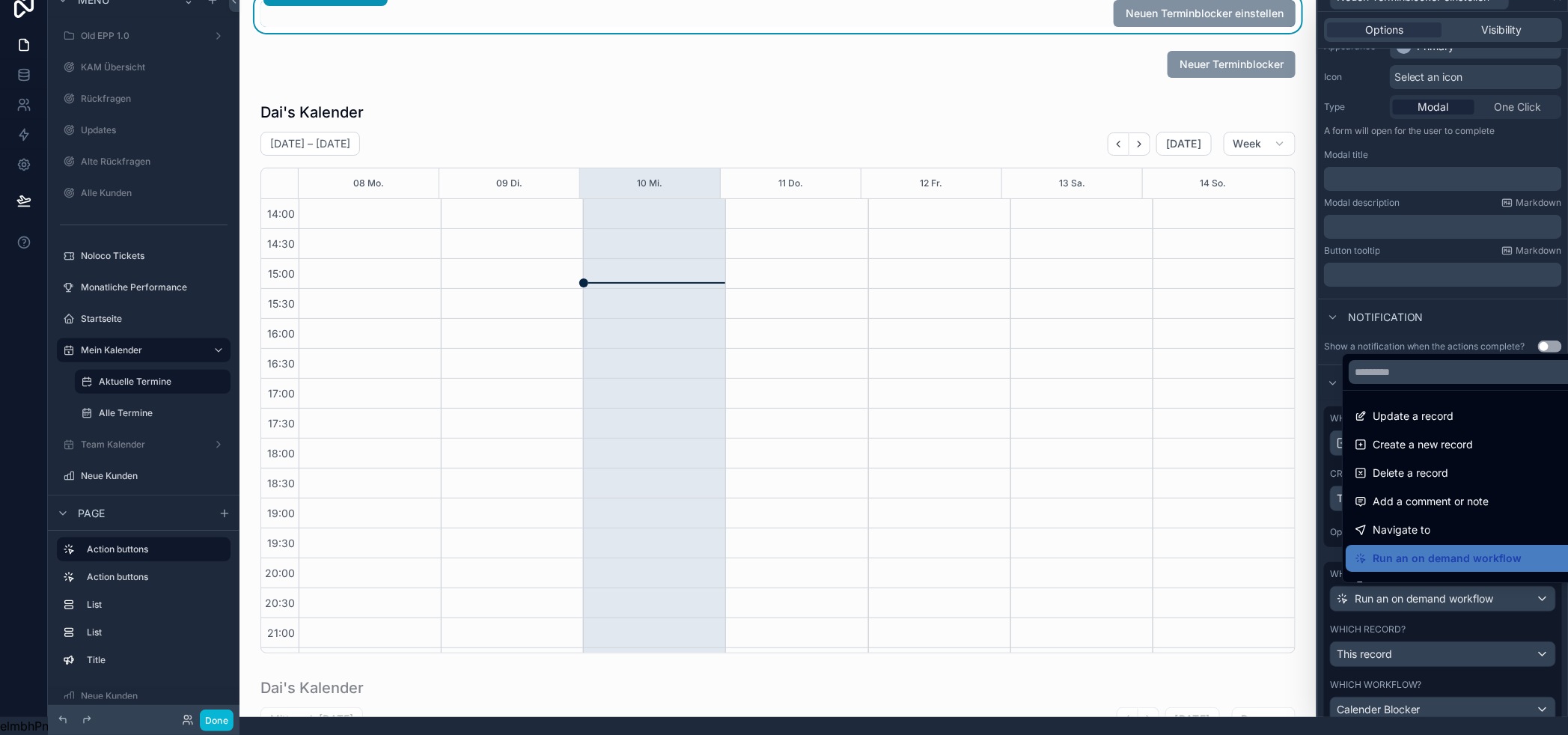
click at [1478, 603] on div at bounding box center [1442, 349] width 250 height 735
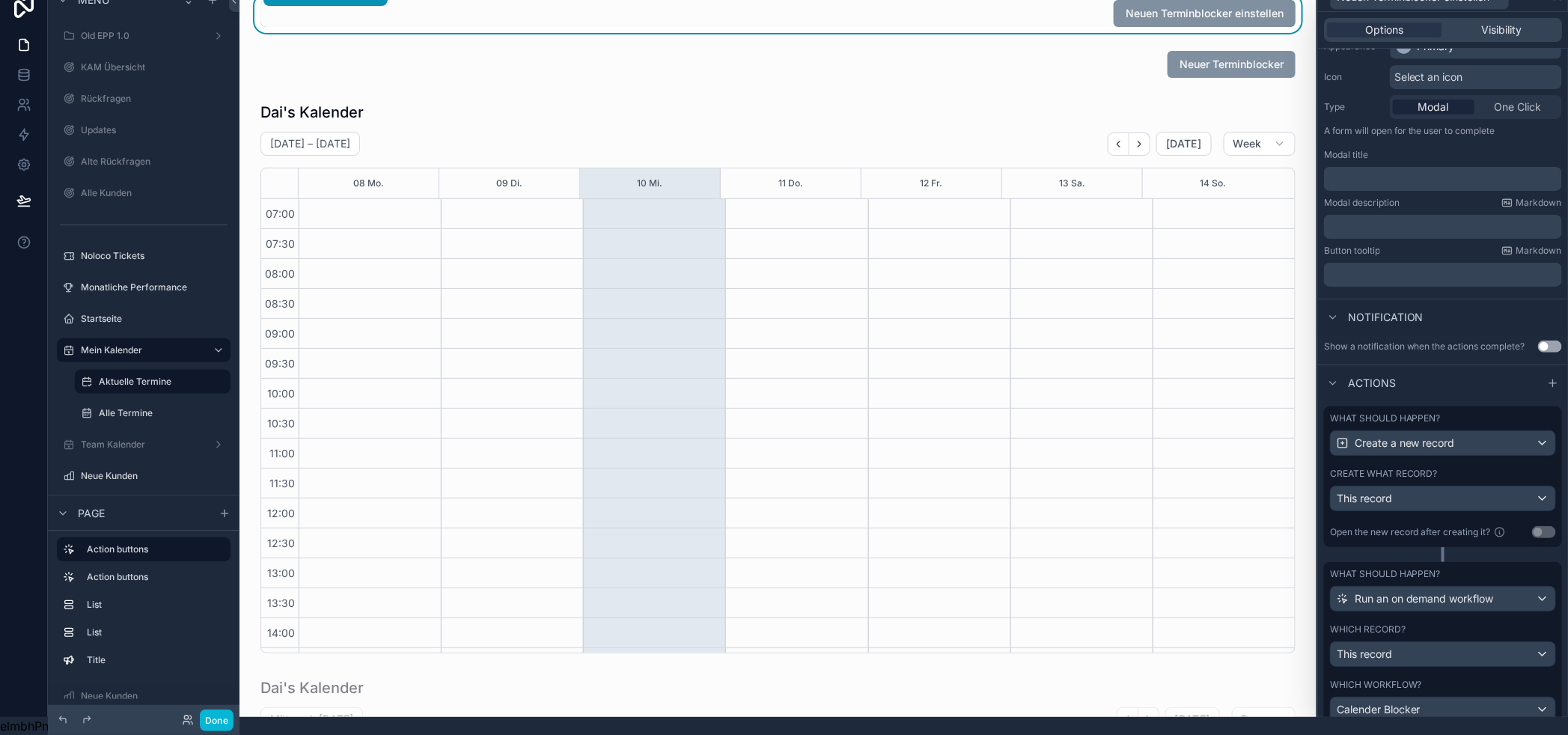
scroll to position [406, 0]
